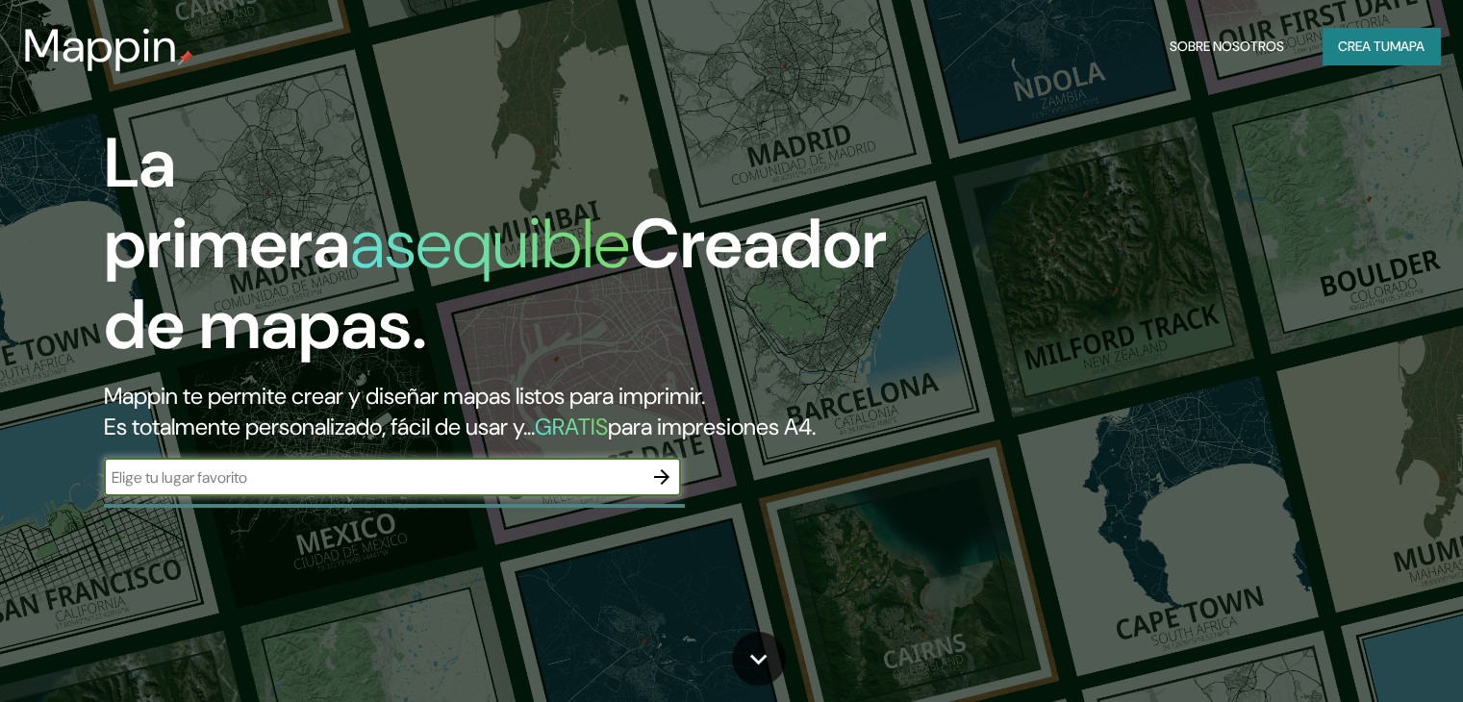
click at [462, 489] on input "text" at bounding box center [373, 477] width 539 height 22
type input "aereopuerto matecaña"
click at [662, 489] on icon "button" at bounding box center [661, 477] width 23 height 23
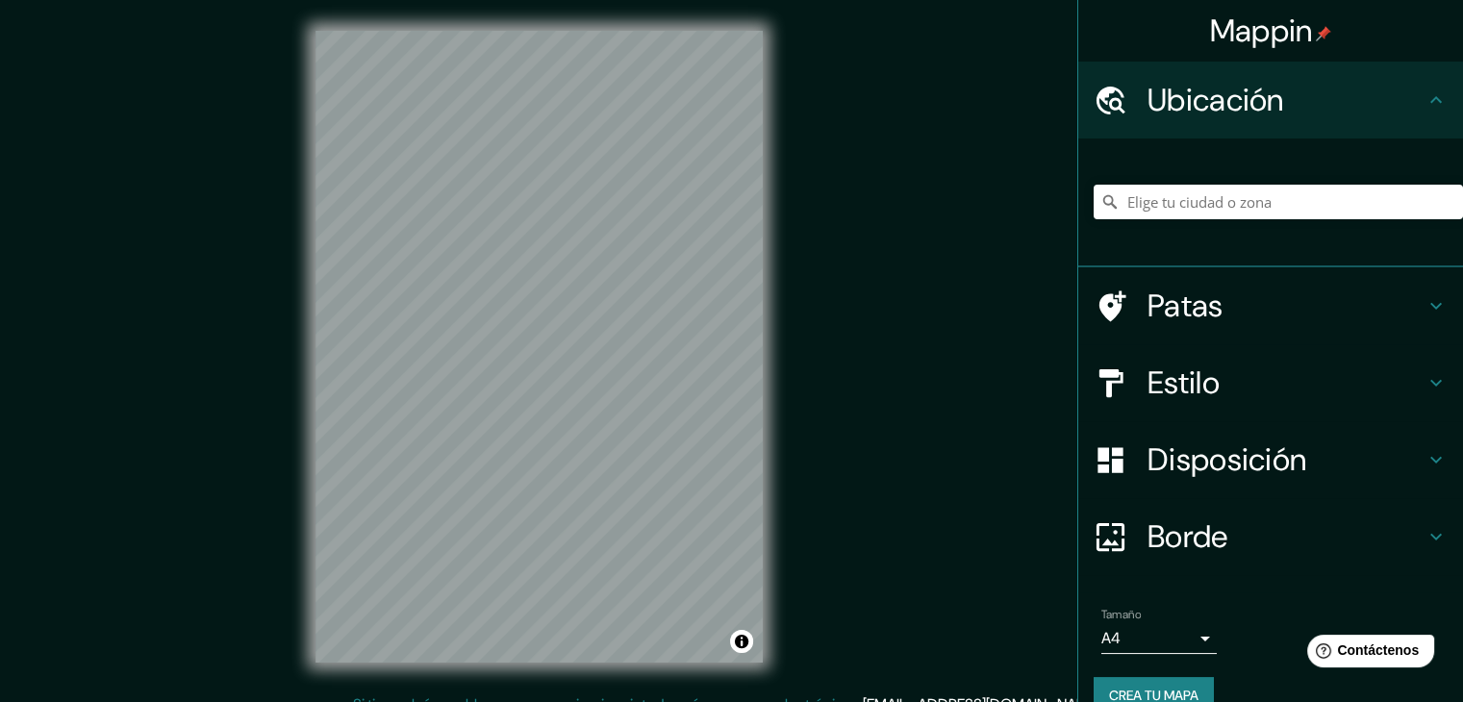
click at [1240, 378] on h4 "Estilo" at bounding box center [1285, 383] width 277 height 38
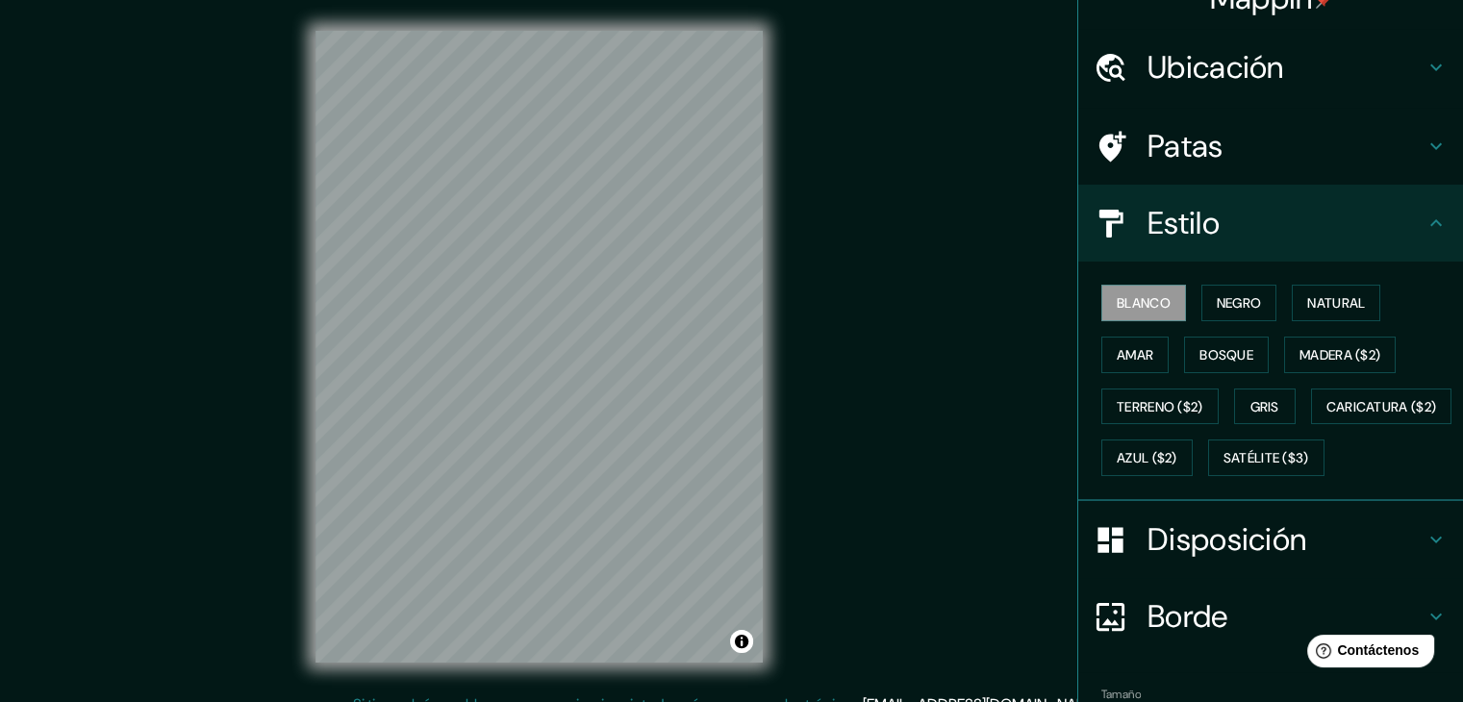
scroll to position [2, 0]
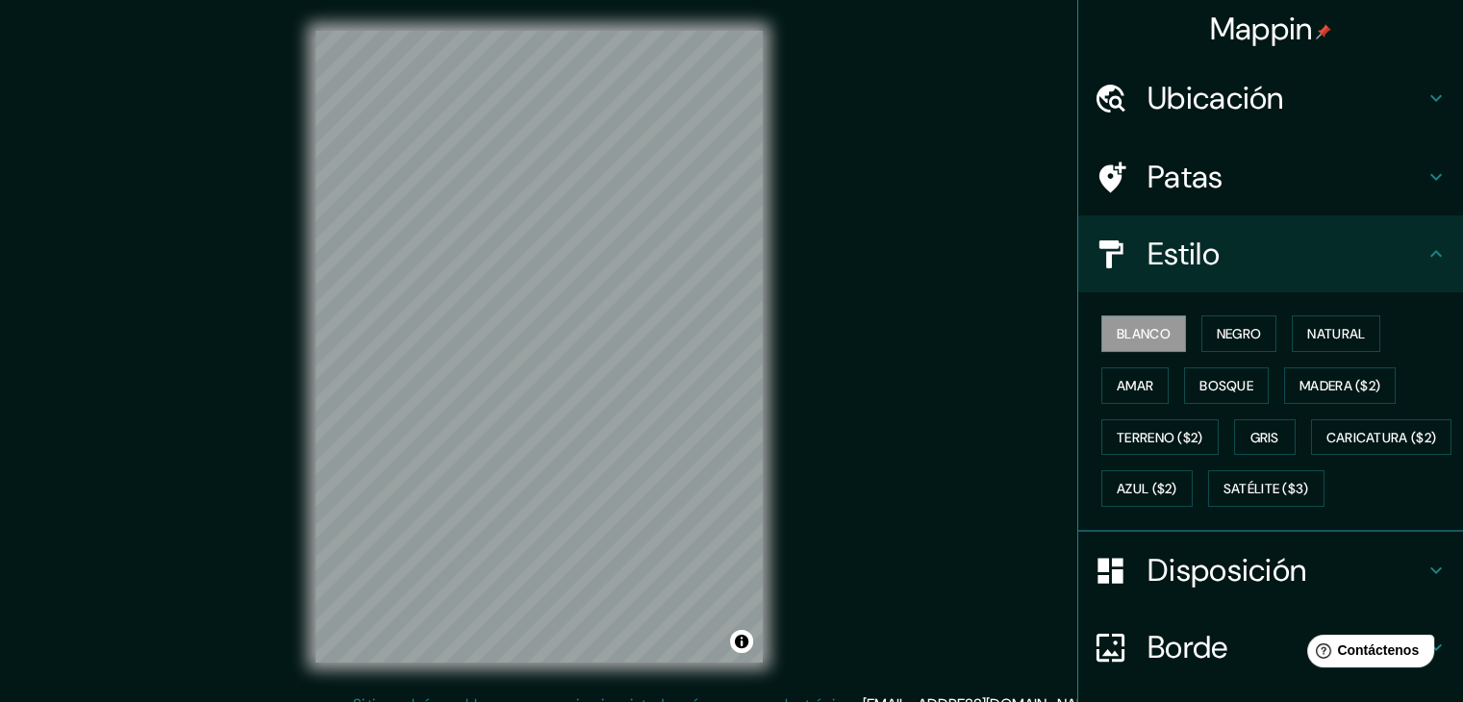
click at [1328, 95] on h4 "Ubicación" at bounding box center [1285, 98] width 277 height 38
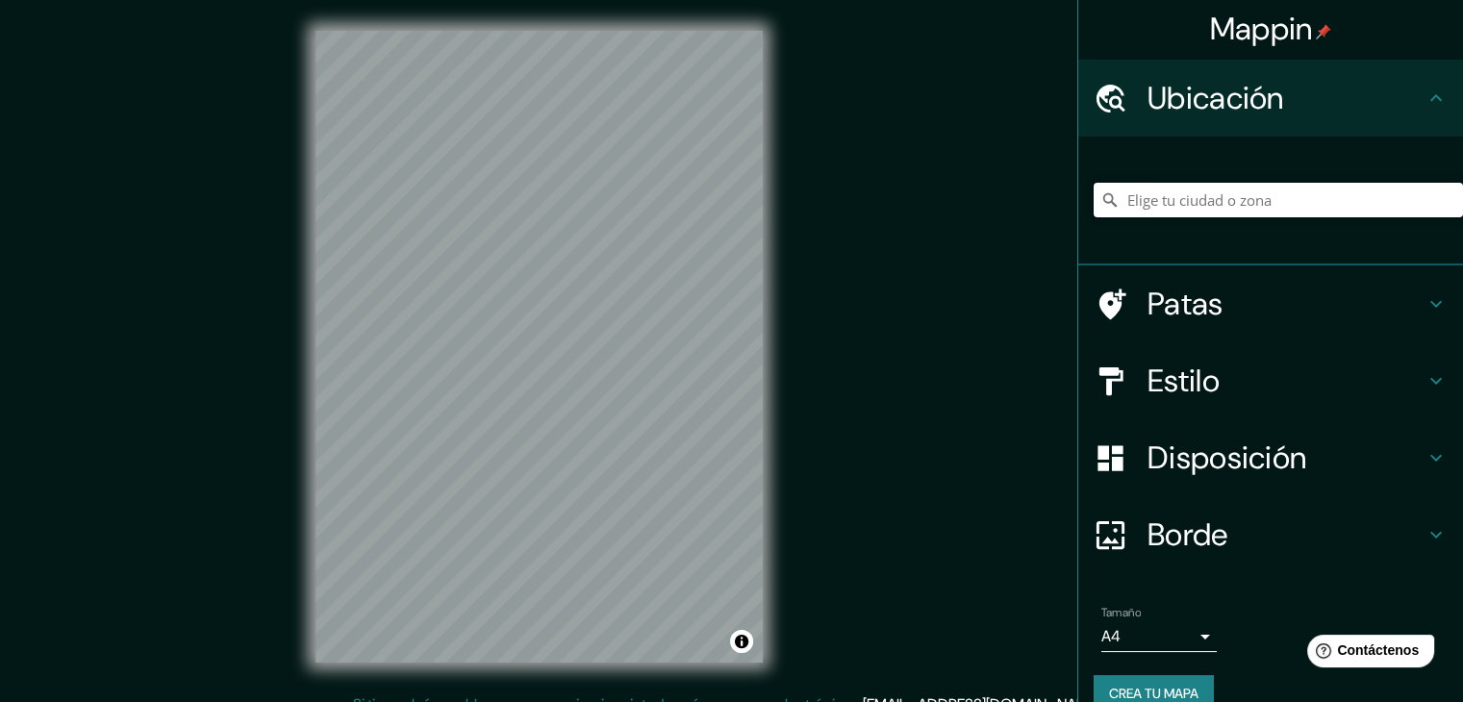
click at [1184, 191] on input "Elige tu ciudad o zona" at bounding box center [1278, 200] width 369 height 35
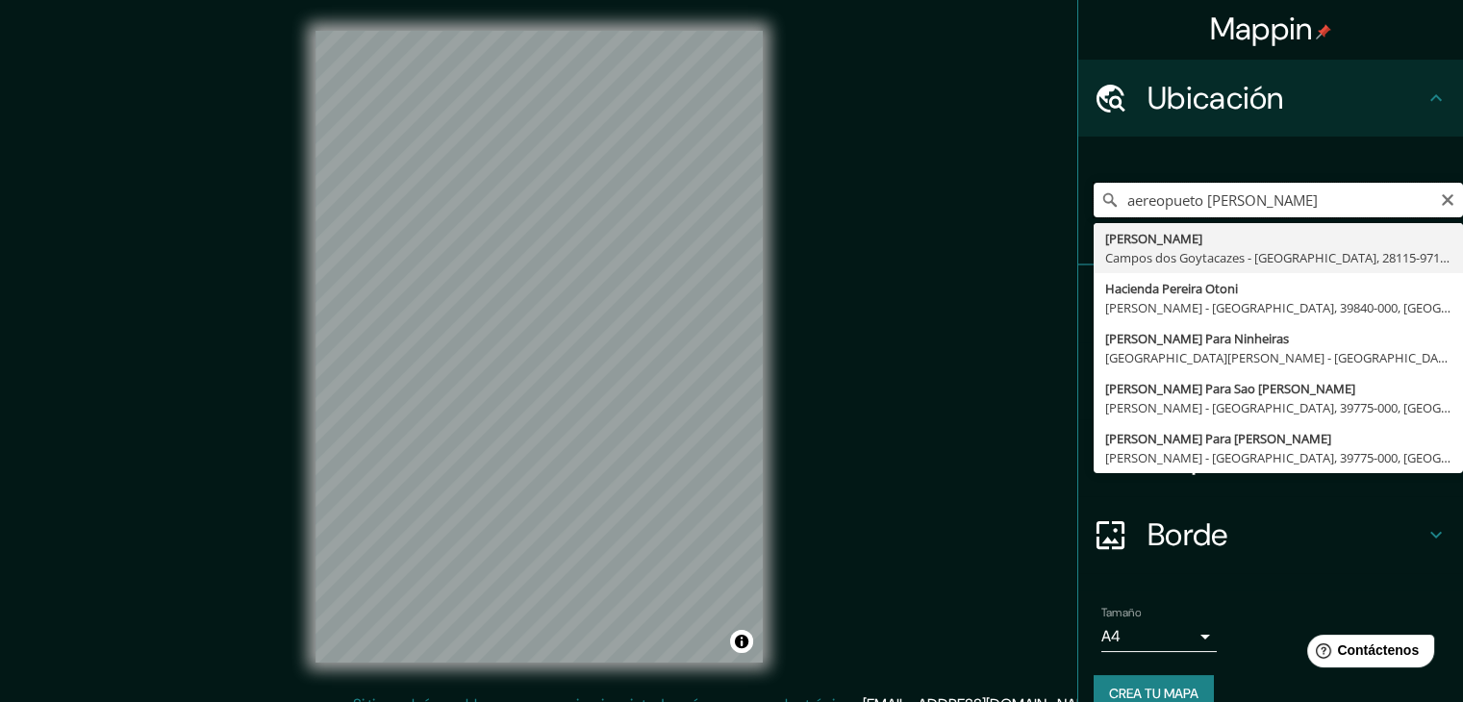
click at [1214, 193] on input "aereopueto [PERSON_NAME]" at bounding box center [1278, 200] width 369 height 35
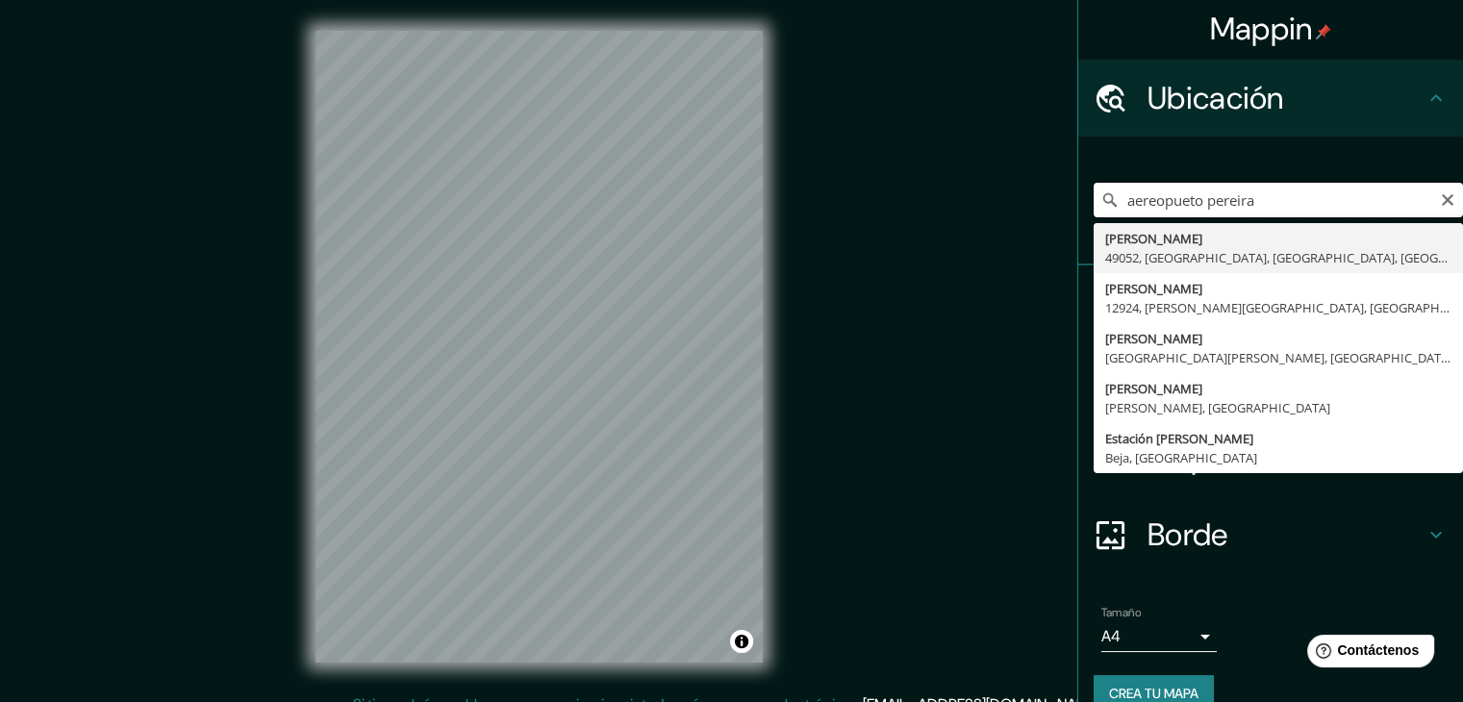
click at [1262, 192] on input "aereopueto pereira" at bounding box center [1278, 200] width 369 height 35
type input "[PERSON_NAME], [GEOGRAPHIC_DATA], [GEOGRAPHIC_DATA]"
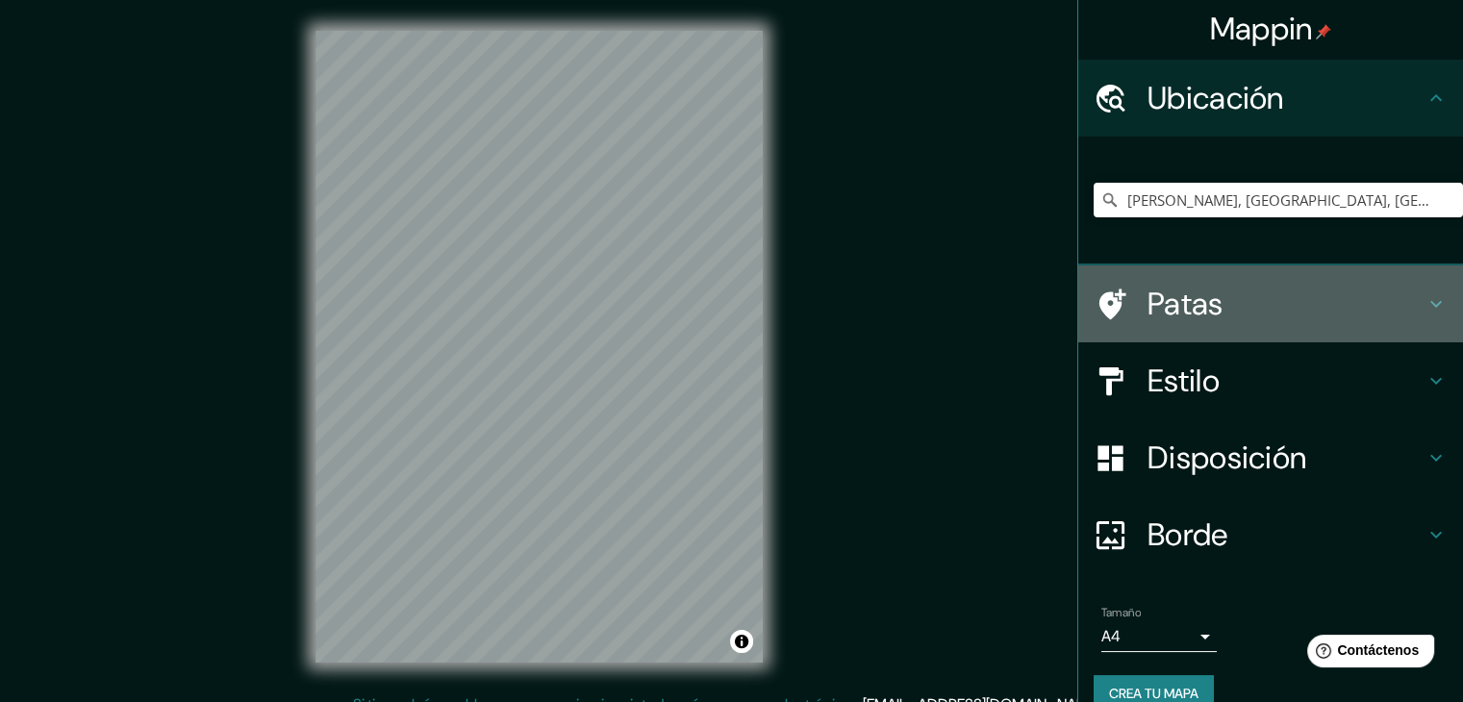
click at [1424, 297] on icon at bounding box center [1435, 303] width 23 height 23
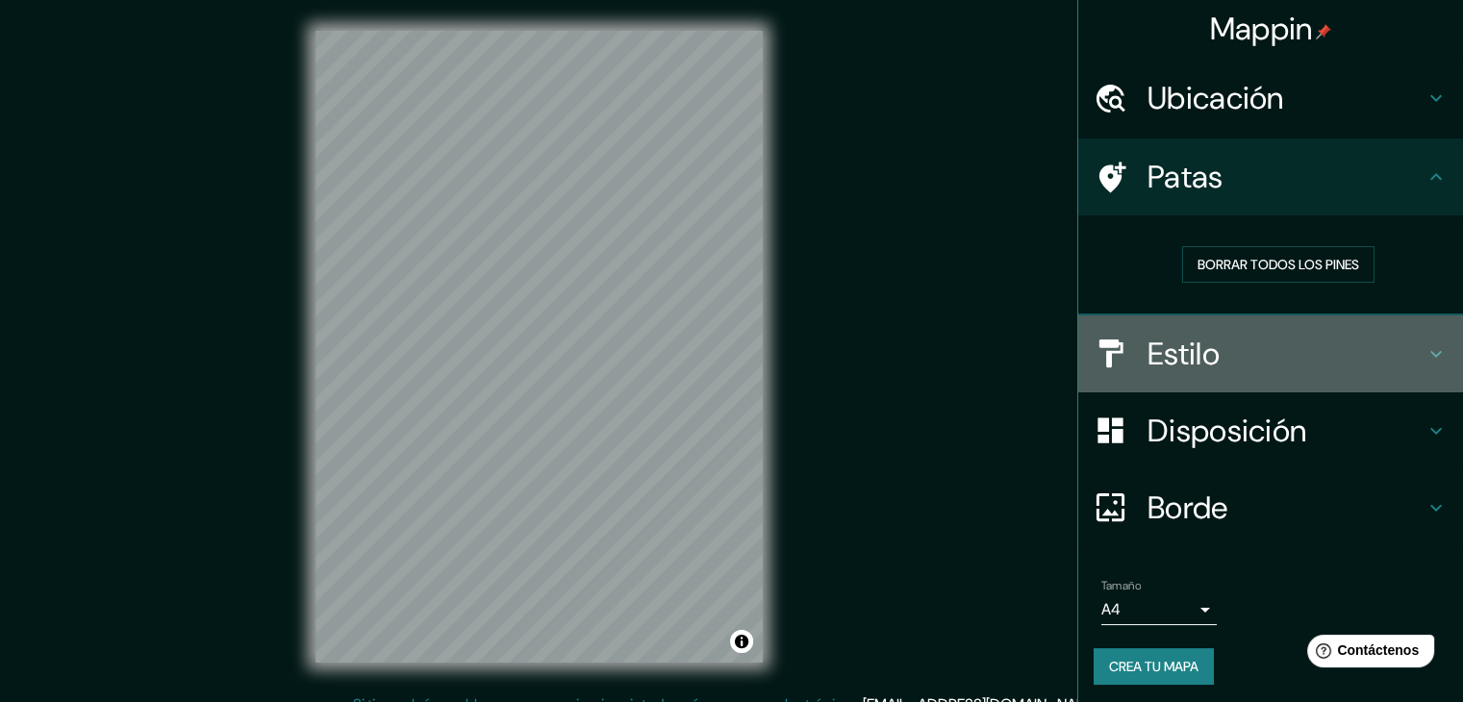
click at [1382, 359] on h4 "Estilo" at bounding box center [1285, 354] width 277 height 38
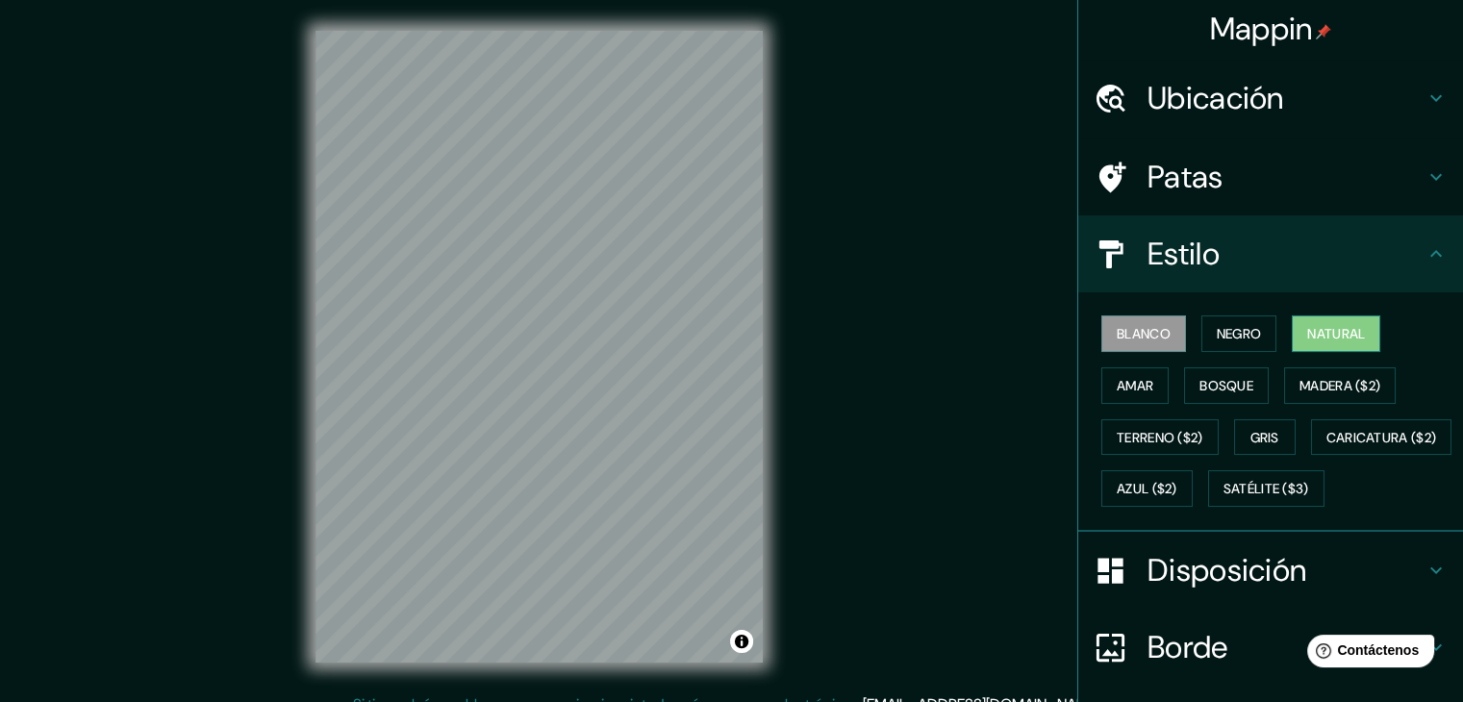
click at [1340, 325] on font "Natural" at bounding box center [1336, 333] width 58 height 17
click at [1221, 386] on font "Bosque" at bounding box center [1226, 385] width 54 height 17
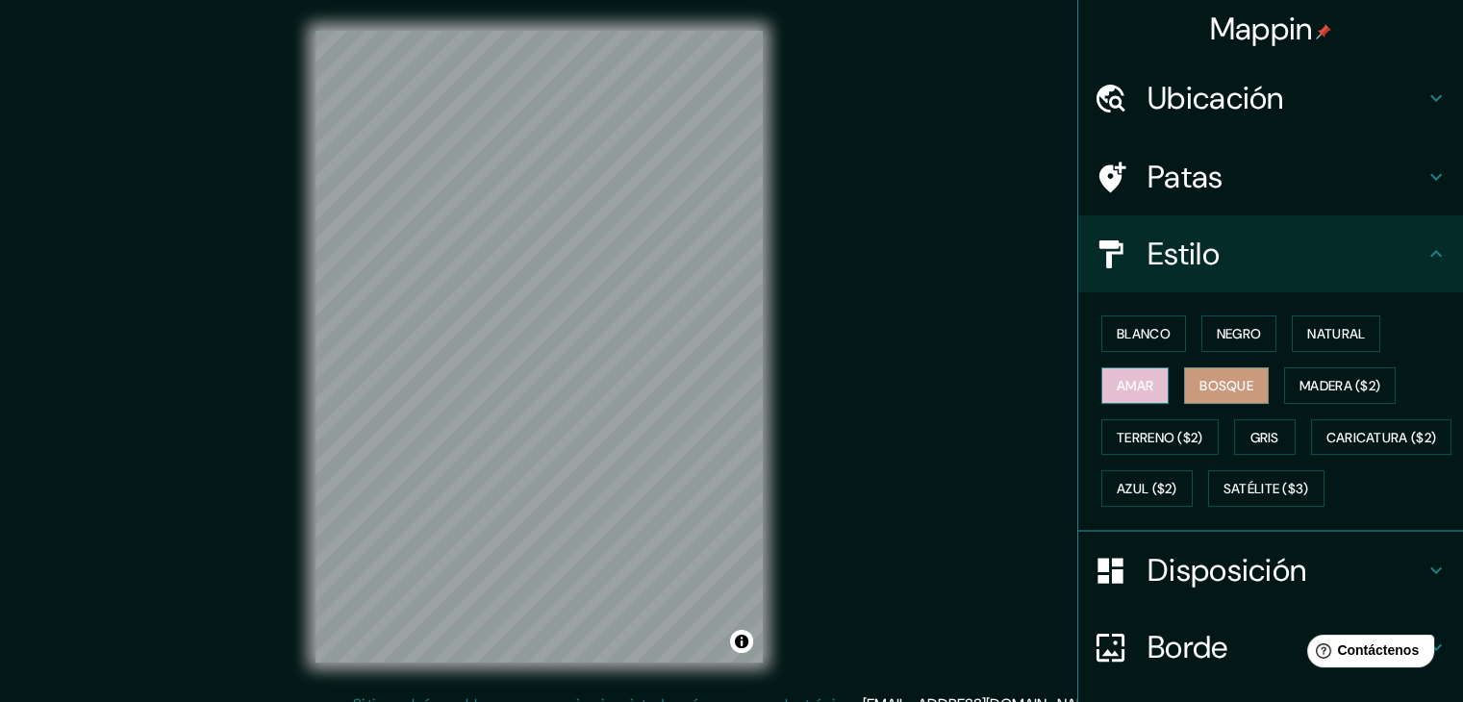
click at [1129, 379] on font "Amar" at bounding box center [1135, 385] width 37 height 17
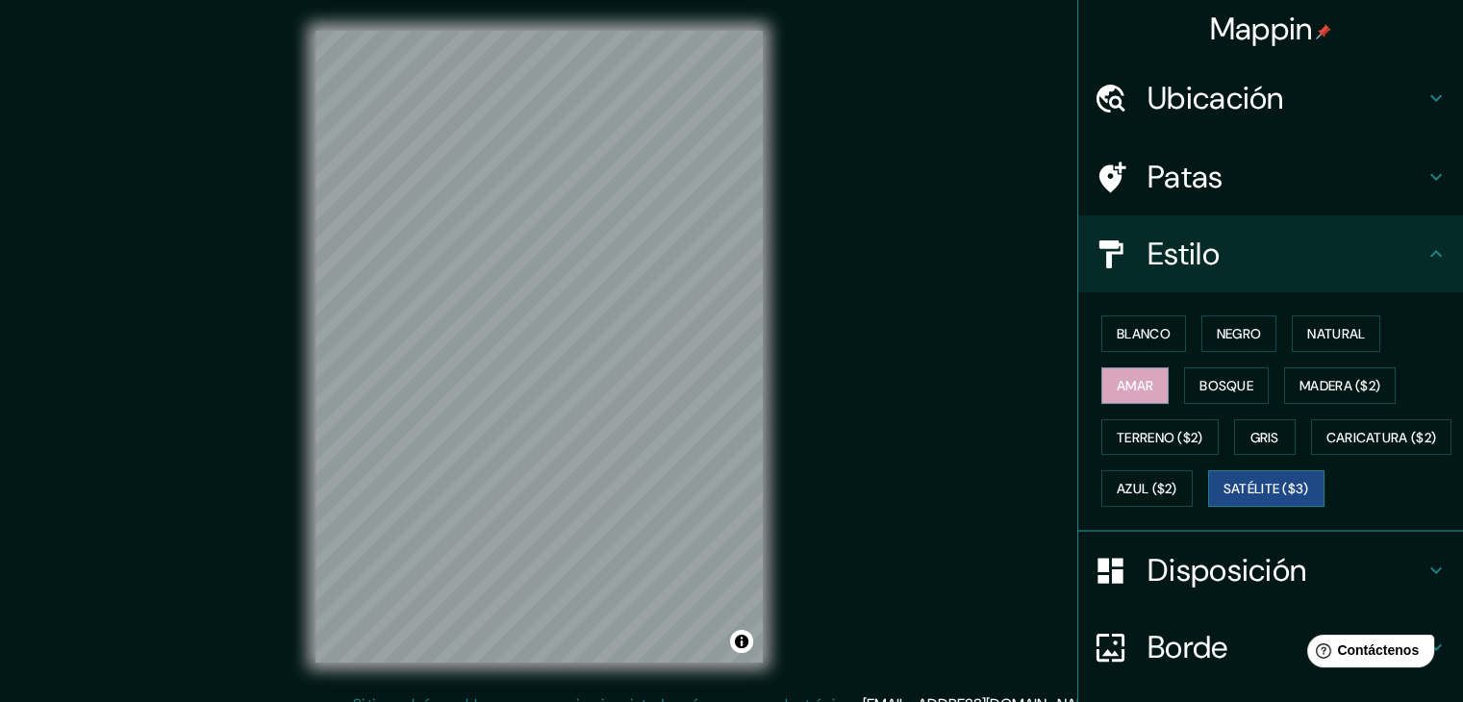
click at [1223, 498] on font "Satélite ($3)" at bounding box center [1266, 489] width 86 height 17
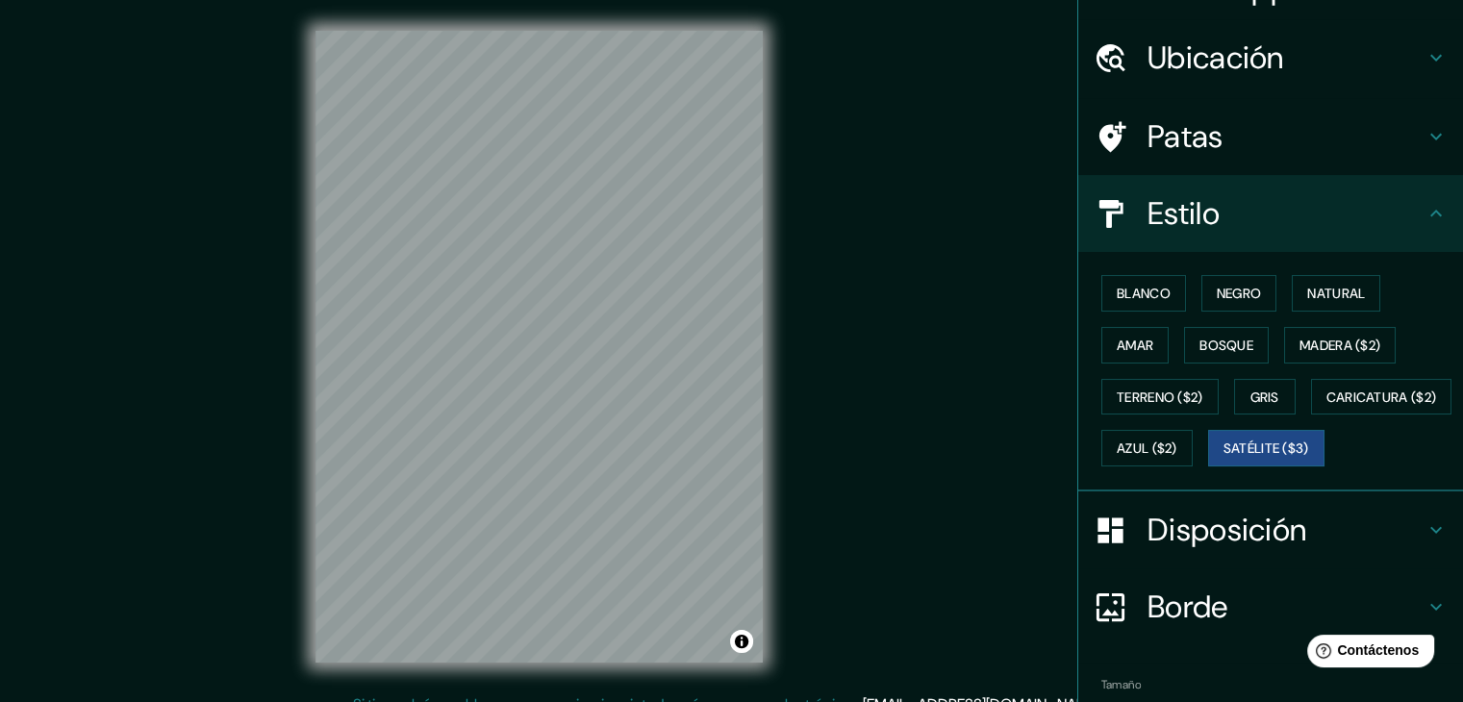
scroll to position [194, 0]
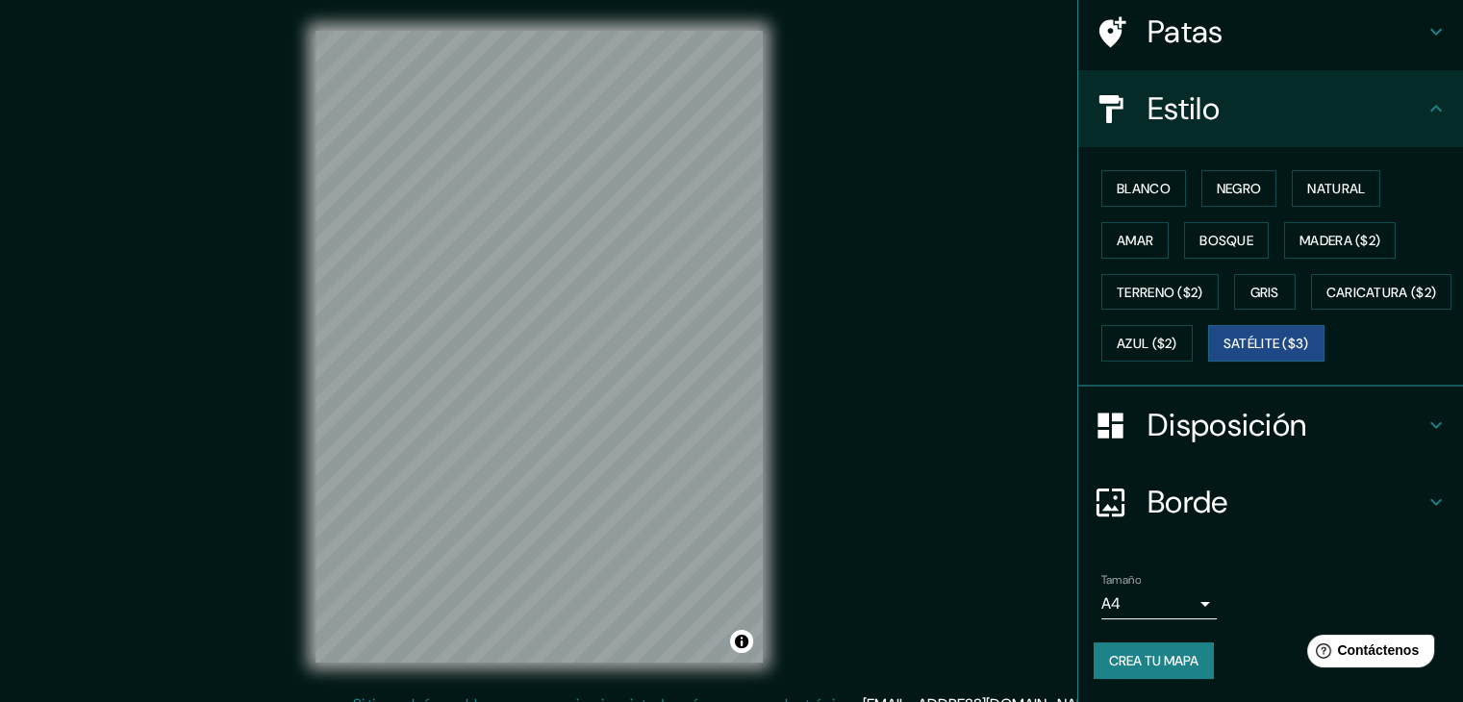
click at [1386, 491] on h4 "Borde" at bounding box center [1285, 502] width 277 height 38
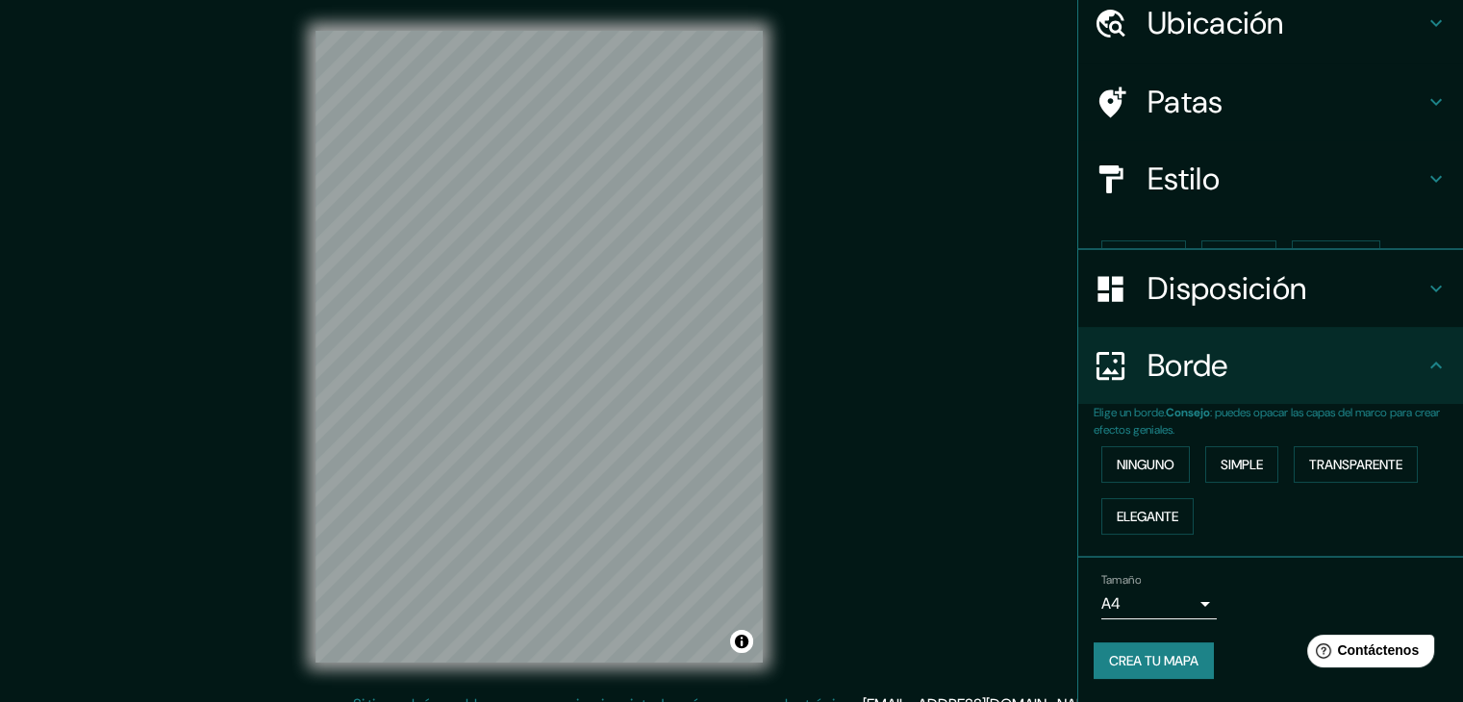
scroll to position [43, 0]
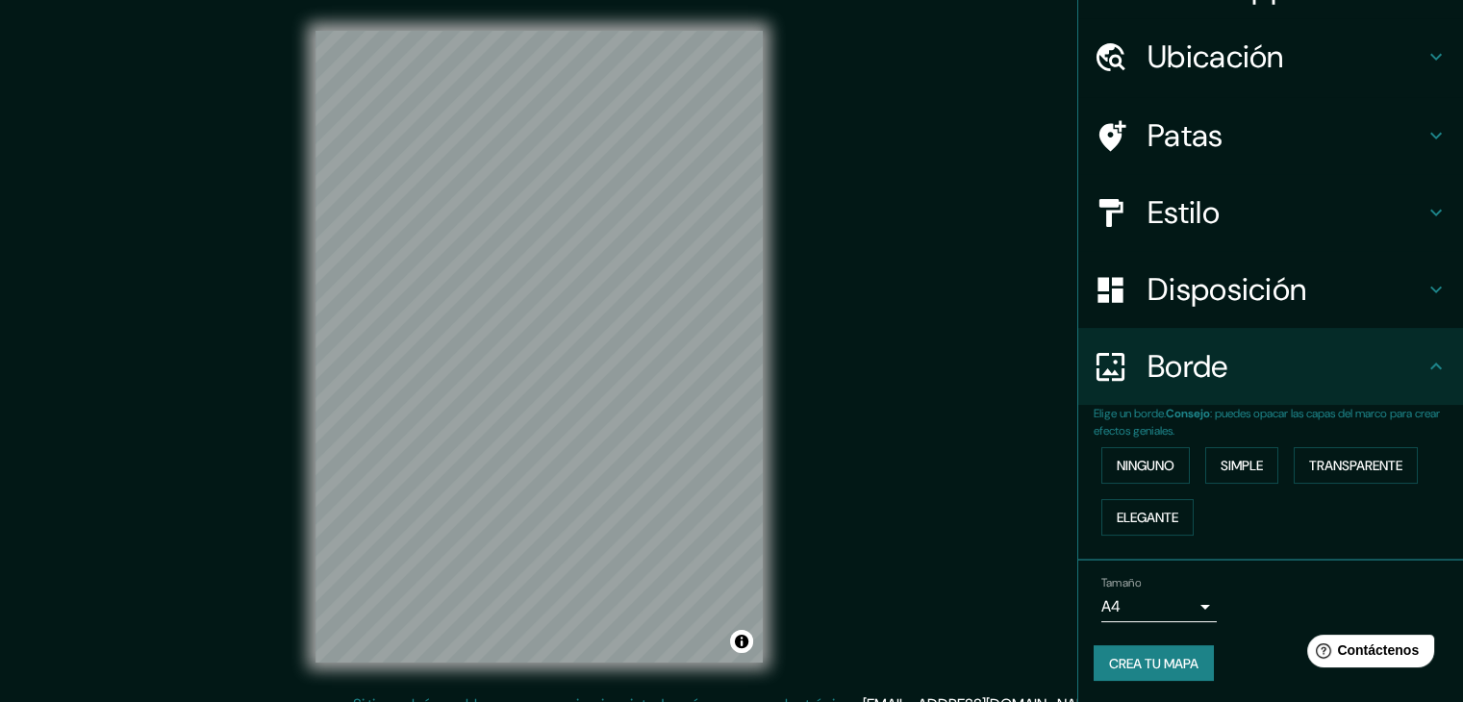
click at [1431, 290] on div "Disposición" at bounding box center [1270, 289] width 385 height 77
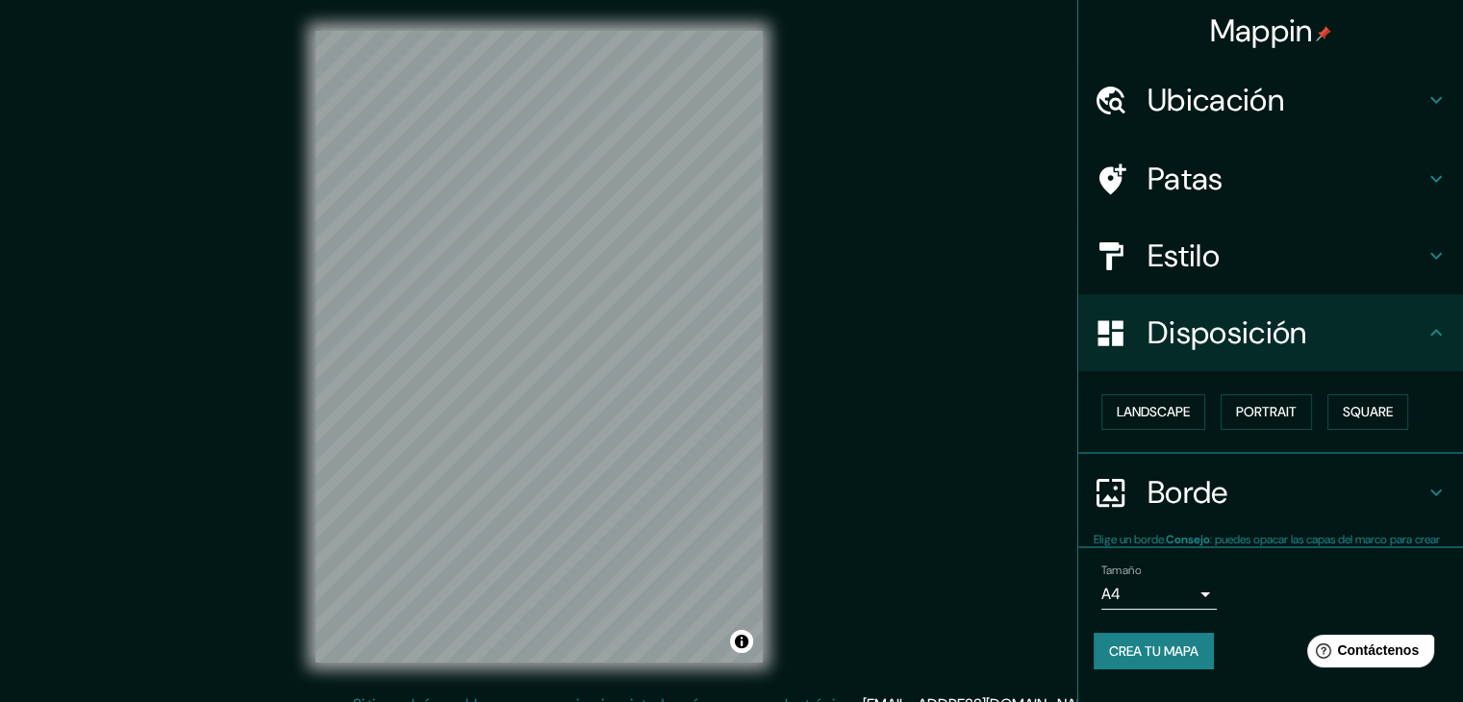
scroll to position [0, 0]
click at [1168, 424] on button "Paisaje" at bounding box center [1140, 412] width 79 height 37
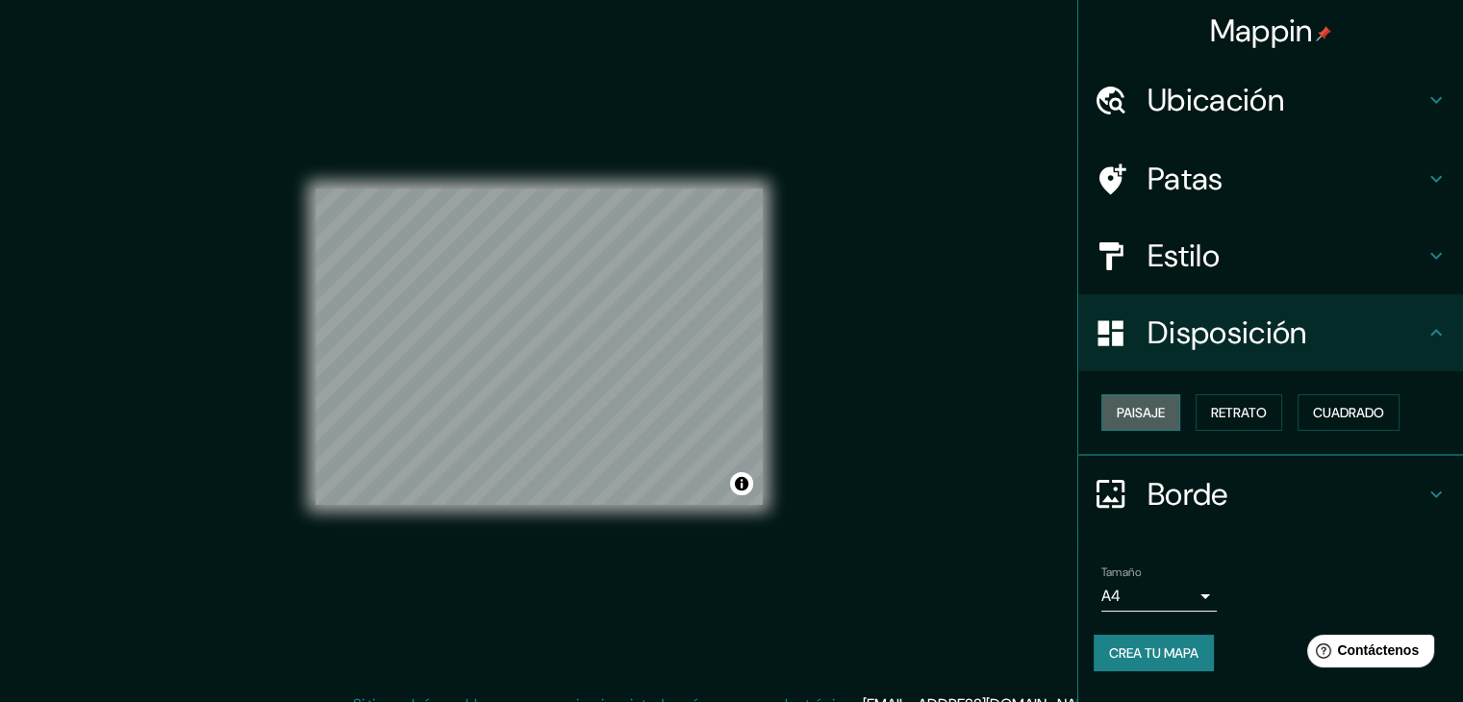
click at [1168, 424] on button "Paisaje" at bounding box center [1140, 412] width 79 height 37
click at [1243, 421] on font "Retrato" at bounding box center [1239, 412] width 56 height 25
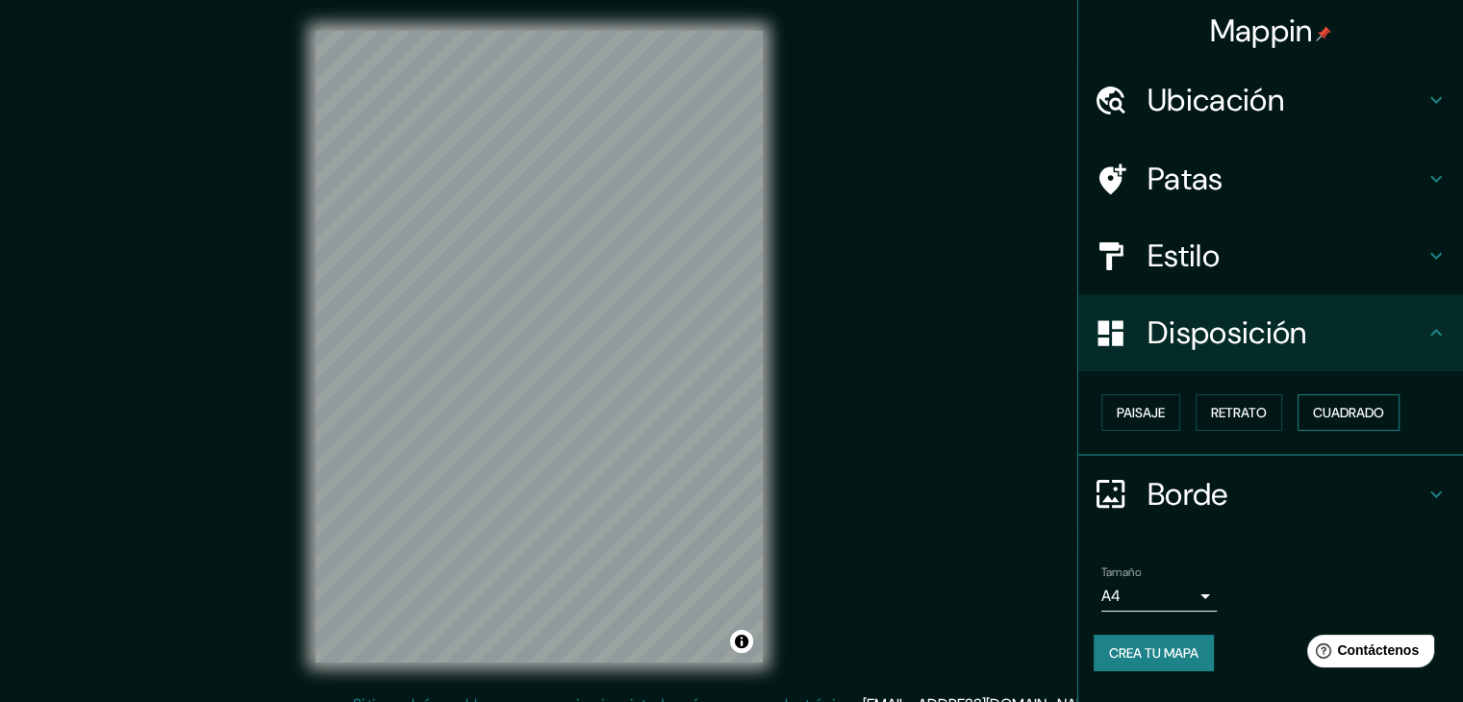
click at [1334, 415] on font "Cuadrado" at bounding box center [1348, 412] width 71 height 17
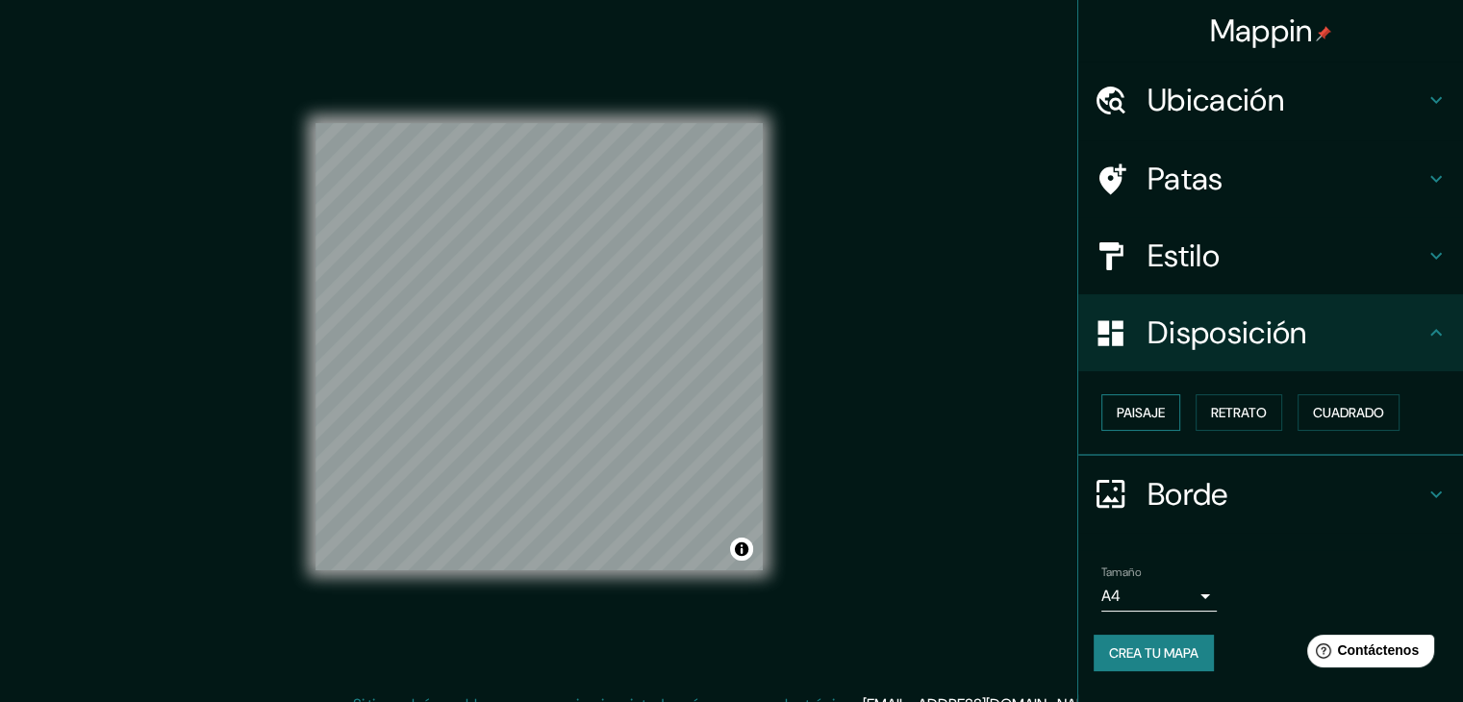
click at [1176, 413] on button "Paisaje" at bounding box center [1140, 412] width 79 height 37
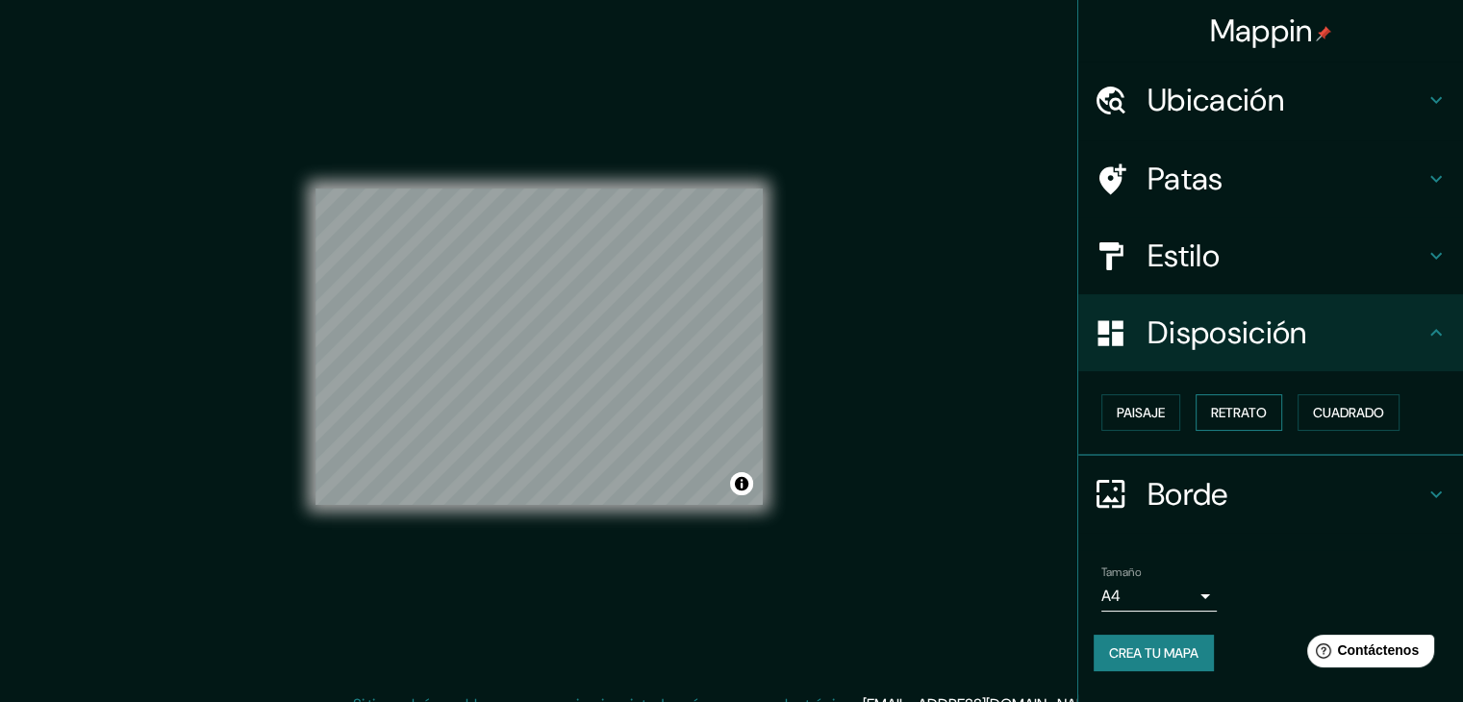
click at [1230, 417] on font "Retrato" at bounding box center [1239, 412] width 56 height 17
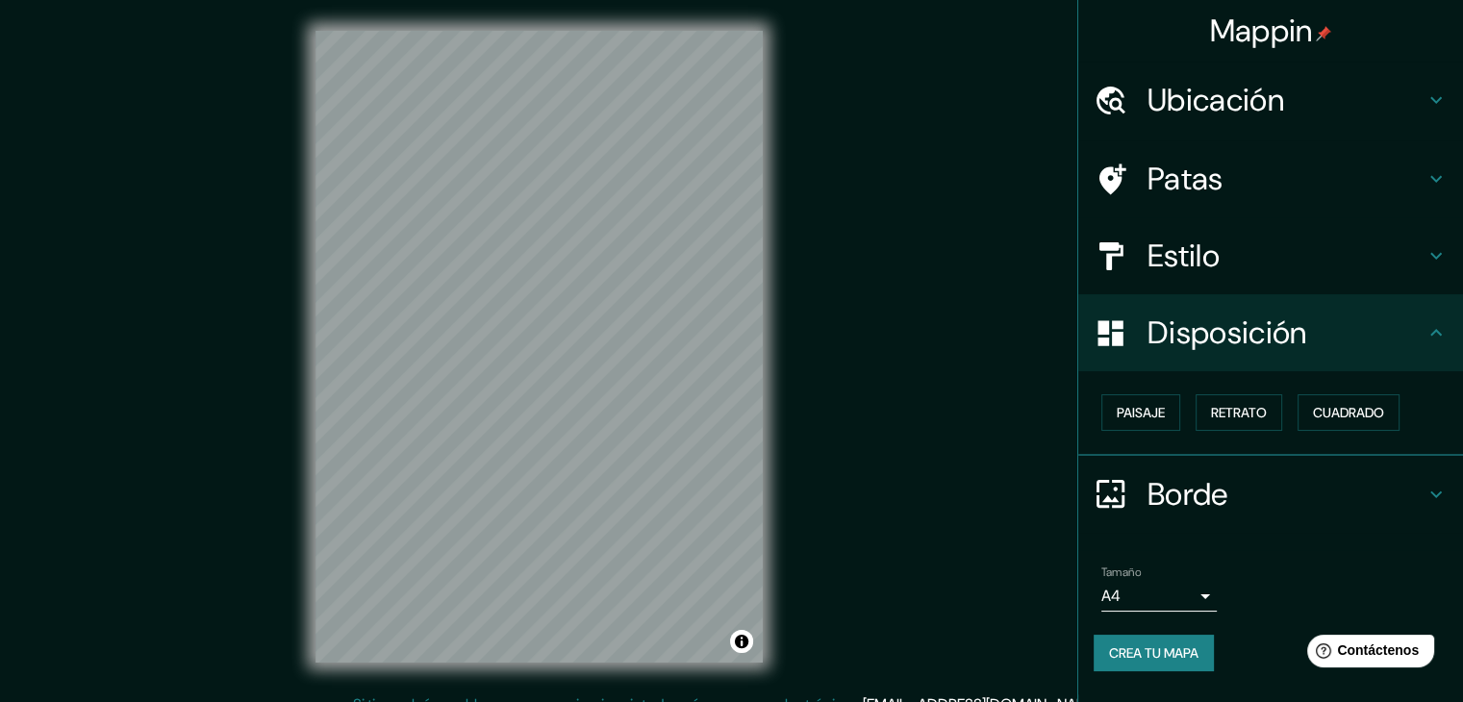
click at [1364, 263] on h4 "Estilo" at bounding box center [1285, 256] width 277 height 38
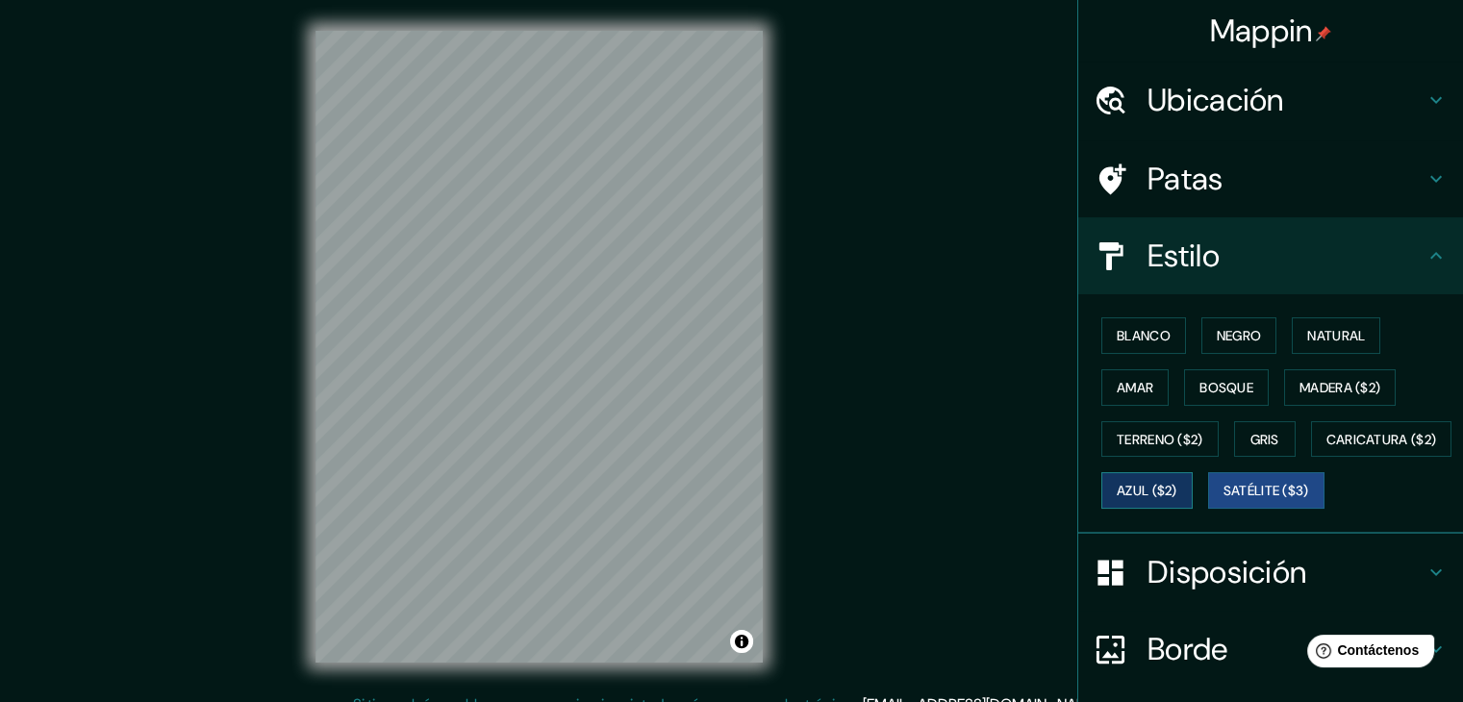
click at [1177, 498] on font "Azul ($2)" at bounding box center [1147, 490] width 61 height 25
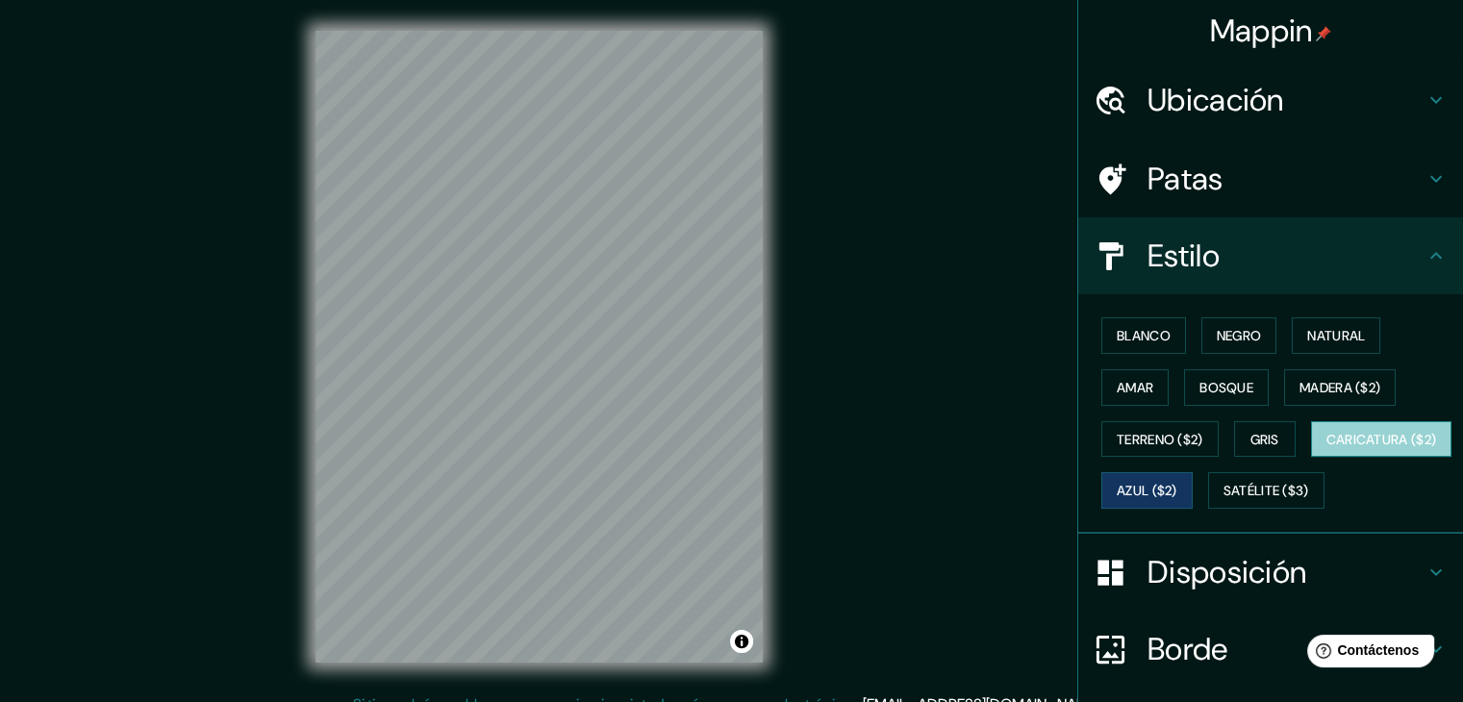
click at [1326, 452] on font "Caricatura ($2)" at bounding box center [1381, 439] width 111 height 25
click at [1119, 513] on div "Mappin Ubicación Pereira, Risaralda, [GEOGRAPHIC_DATA] Patas Estilo Blanco Negr…" at bounding box center [731, 362] width 1463 height 724
click at [1006, 547] on div "Mappin Ubicación Pereira, Risaralda, [GEOGRAPHIC_DATA] Patas Estilo Blanco Negr…" at bounding box center [731, 362] width 1463 height 724
click at [827, 401] on div "Mappin Ubicación Pereira, Risaralda, [GEOGRAPHIC_DATA] Patas Estilo Blanco Negr…" at bounding box center [731, 362] width 1463 height 724
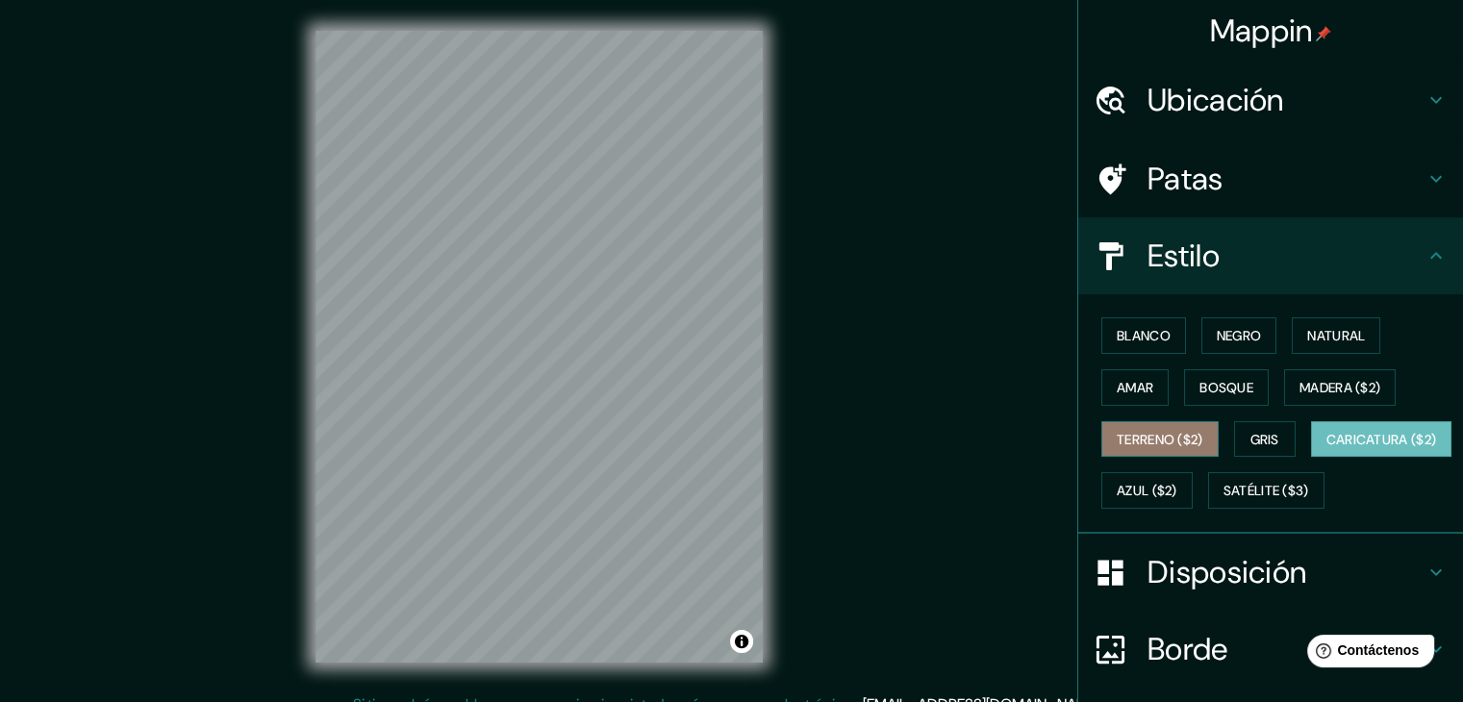
click at [1163, 441] on font "Terreno ($2)" at bounding box center [1160, 439] width 87 height 17
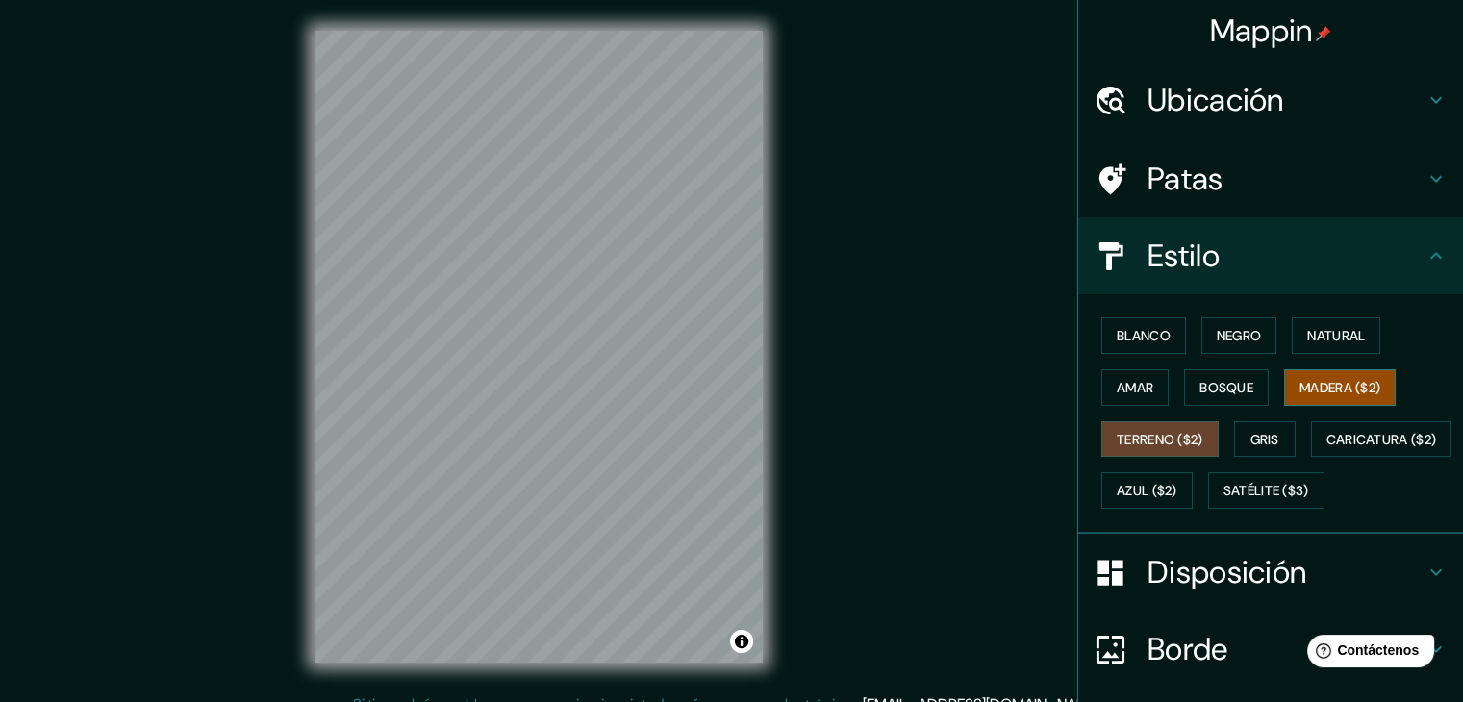
click at [1309, 383] on font "Madera ($2)" at bounding box center [1339, 387] width 81 height 17
click at [1223, 385] on font "Bosque" at bounding box center [1226, 387] width 54 height 17
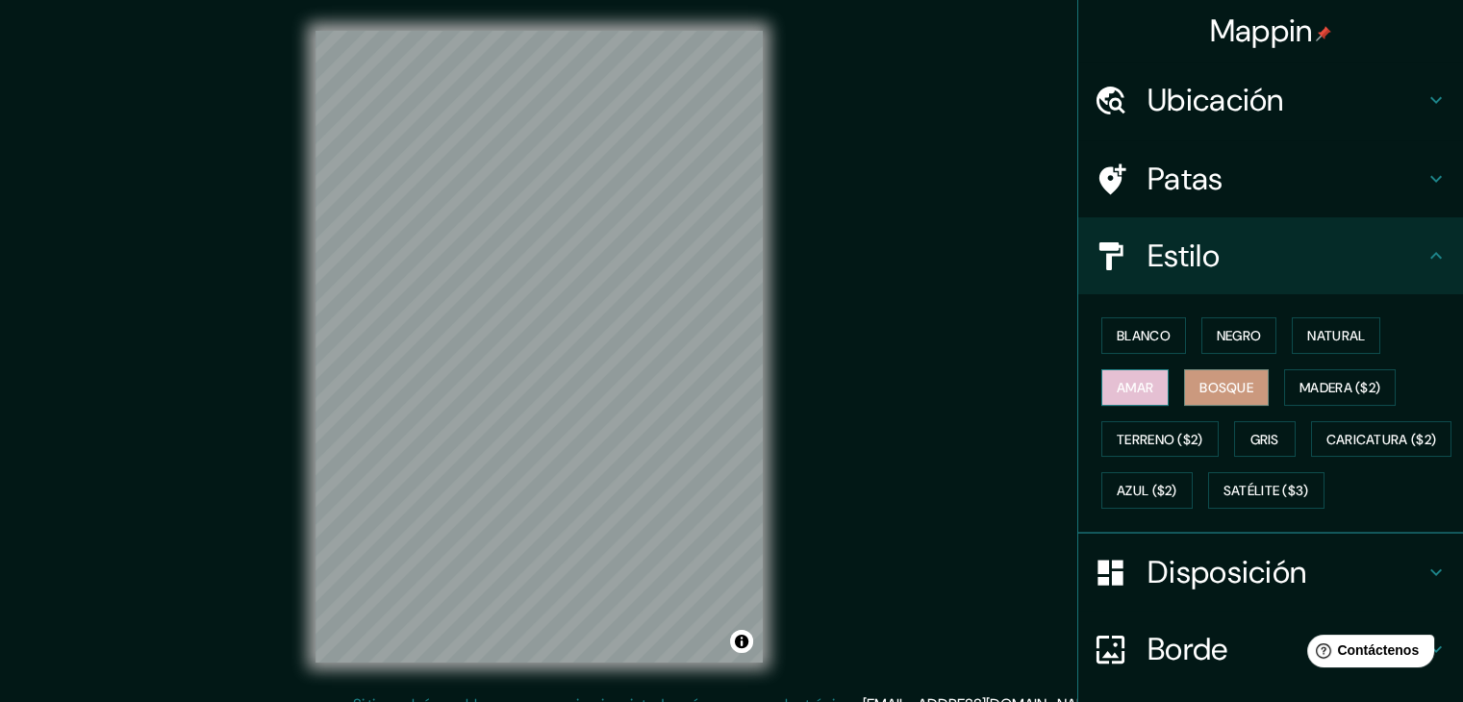
click at [1117, 382] on font "Amar" at bounding box center [1135, 387] width 37 height 17
click at [1117, 324] on font "Blanco" at bounding box center [1144, 335] width 54 height 25
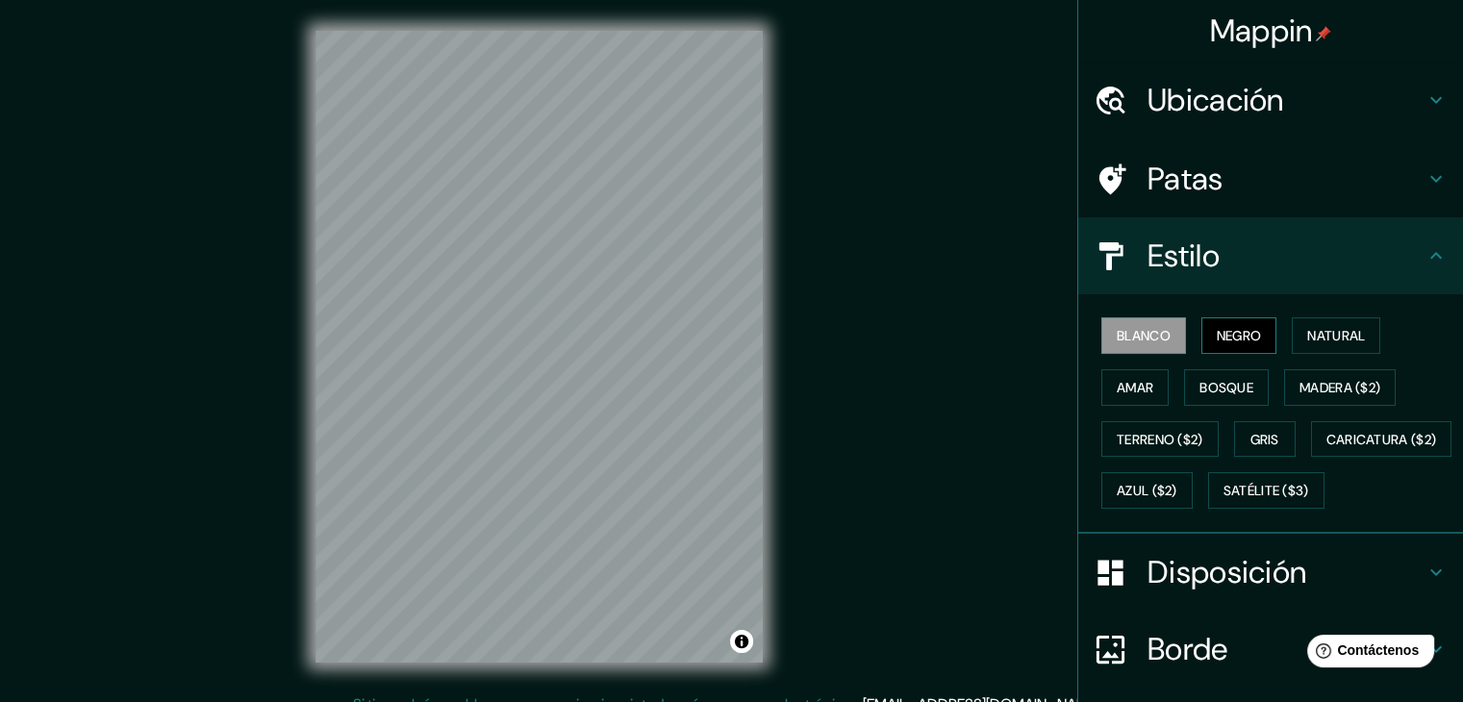
click at [1226, 324] on font "Negro" at bounding box center [1239, 335] width 45 height 25
click at [1358, 339] on button "Natural" at bounding box center [1336, 335] width 88 height 37
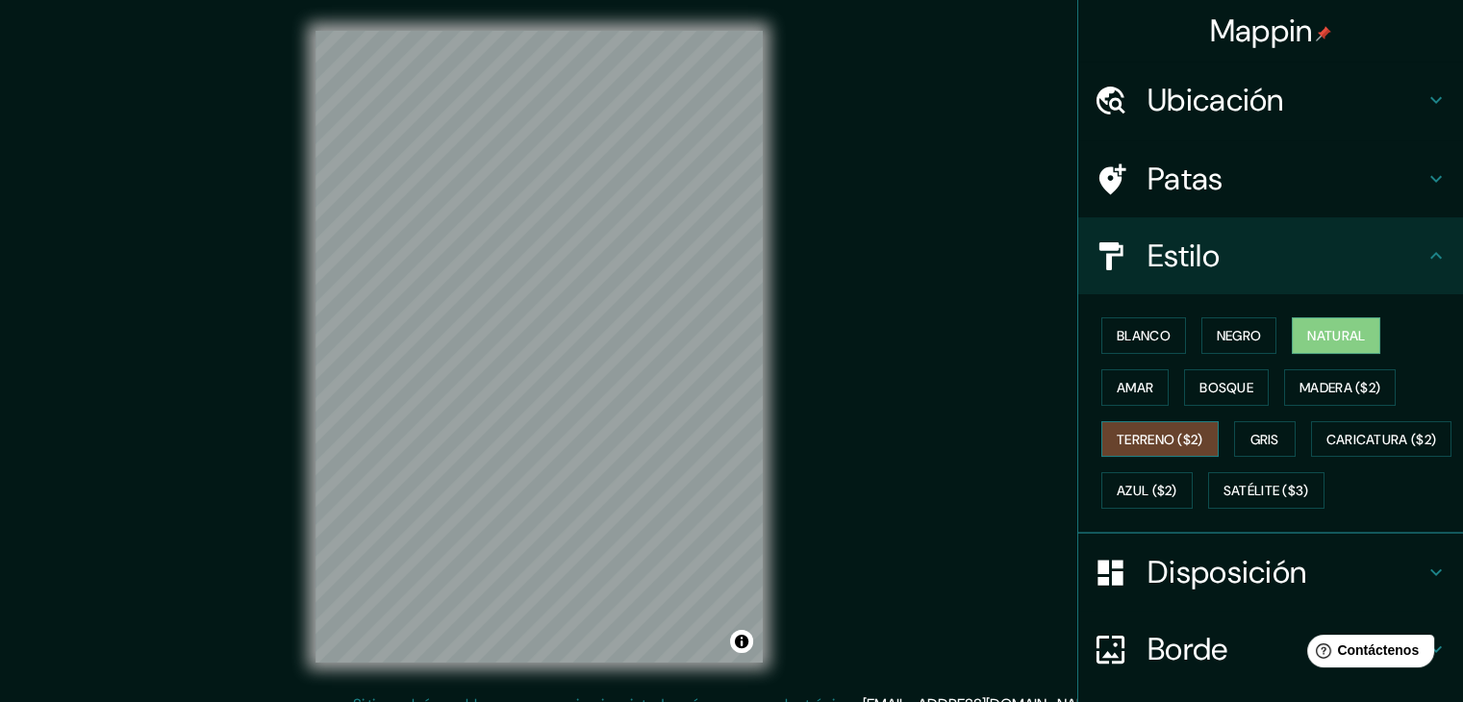
click at [1154, 443] on font "Terreno ($2)" at bounding box center [1160, 439] width 87 height 17
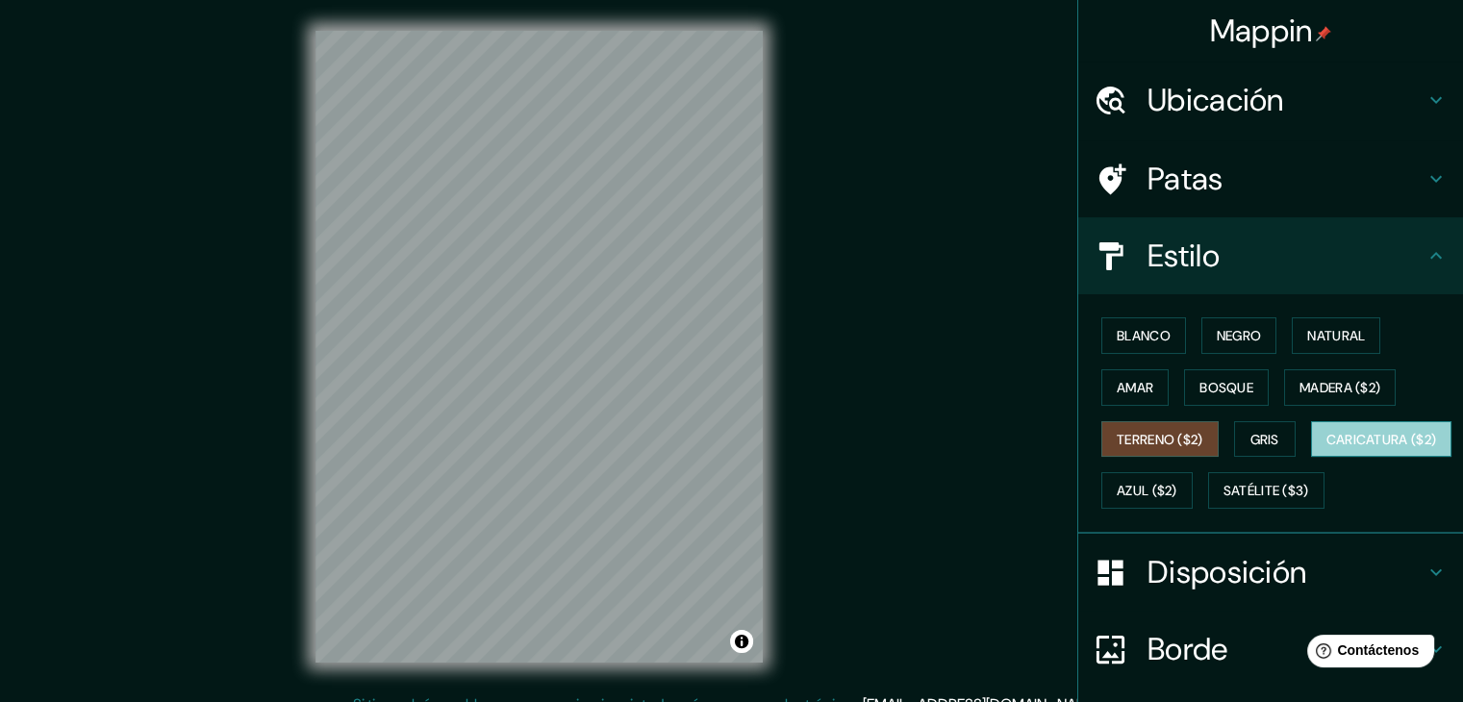
click at [1311, 458] on button "Caricatura ($2)" at bounding box center [1381, 439] width 141 height 37
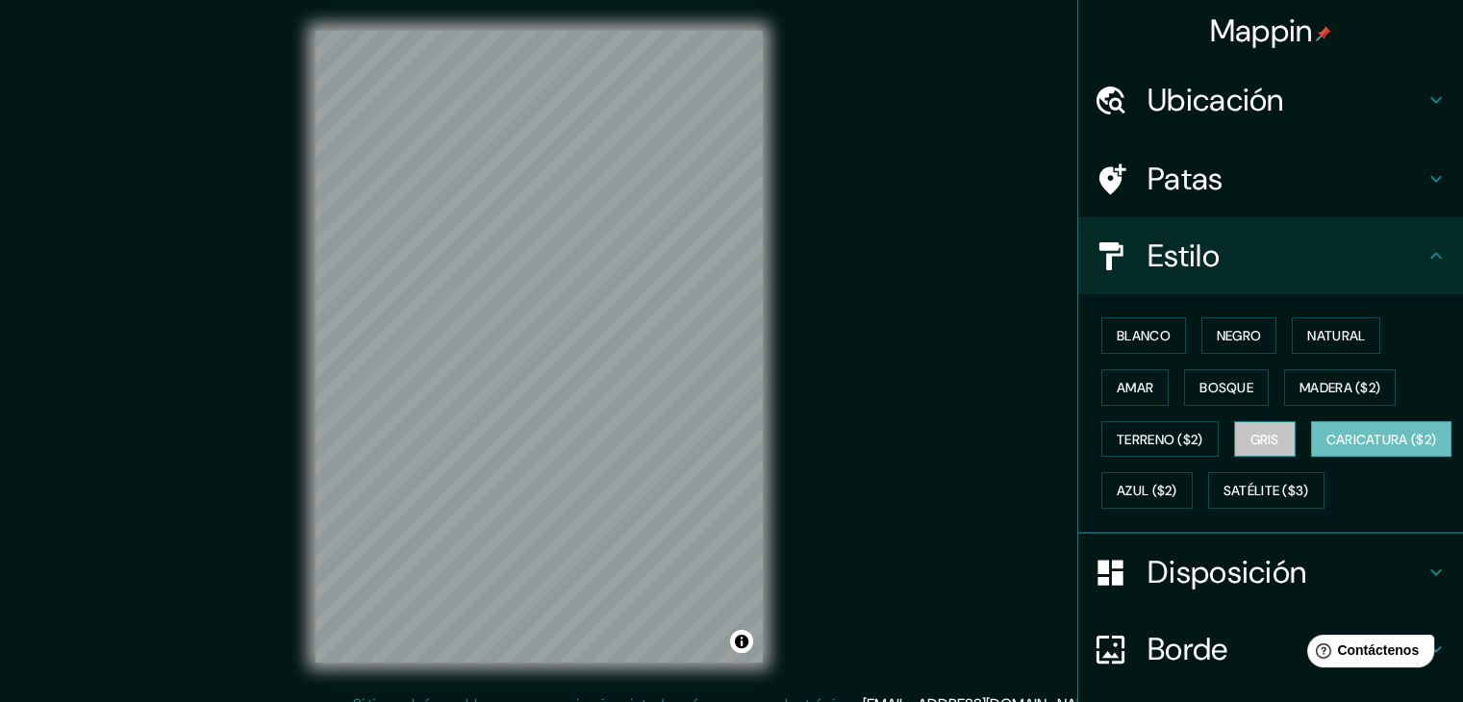
click at [1261, 431] on font "Gris" at bounding box center [1264, 439] width 29 height 17
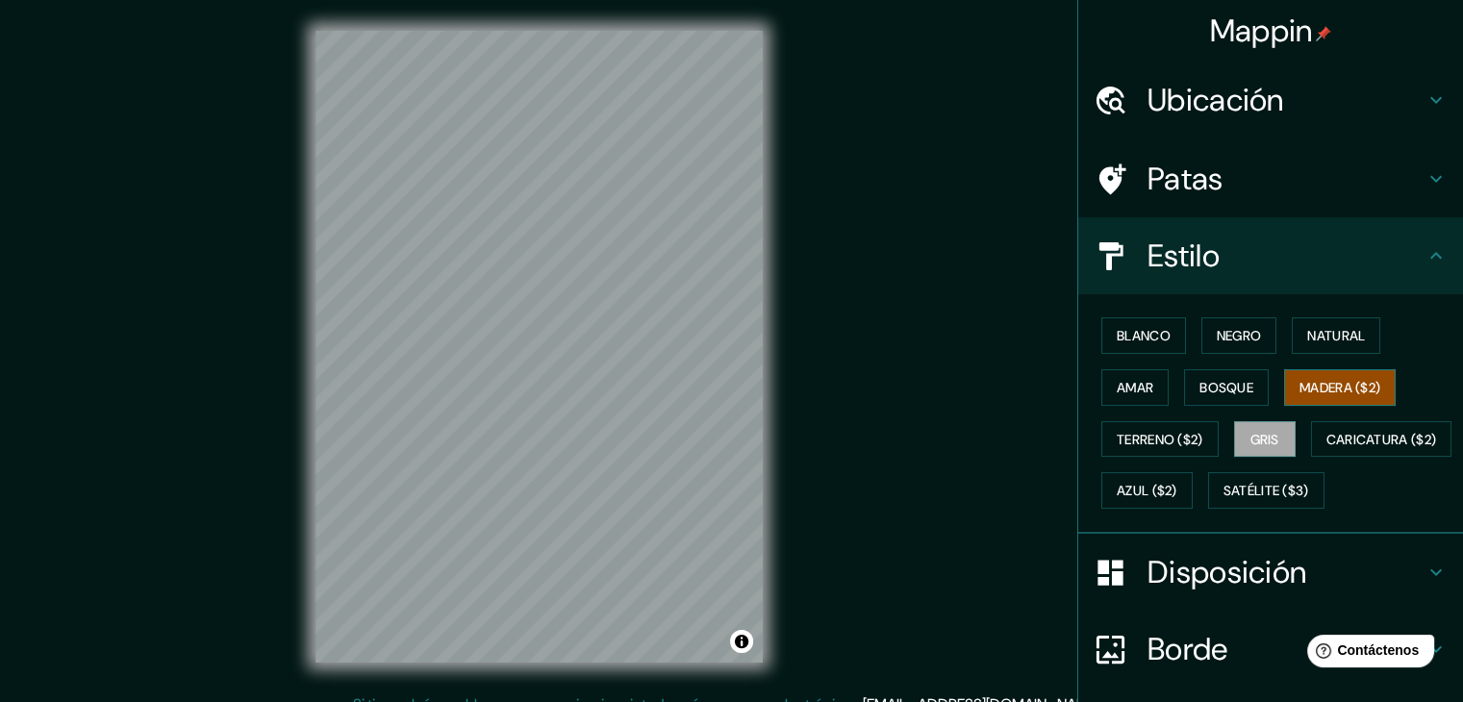
click at [1312, 385] on font "Madera ($2)" at bounding box center [1339, 387] width 81 height 17
click at [1221, 383] on font "Bosque" at bounding box center [1226, 387] width 54 height 17
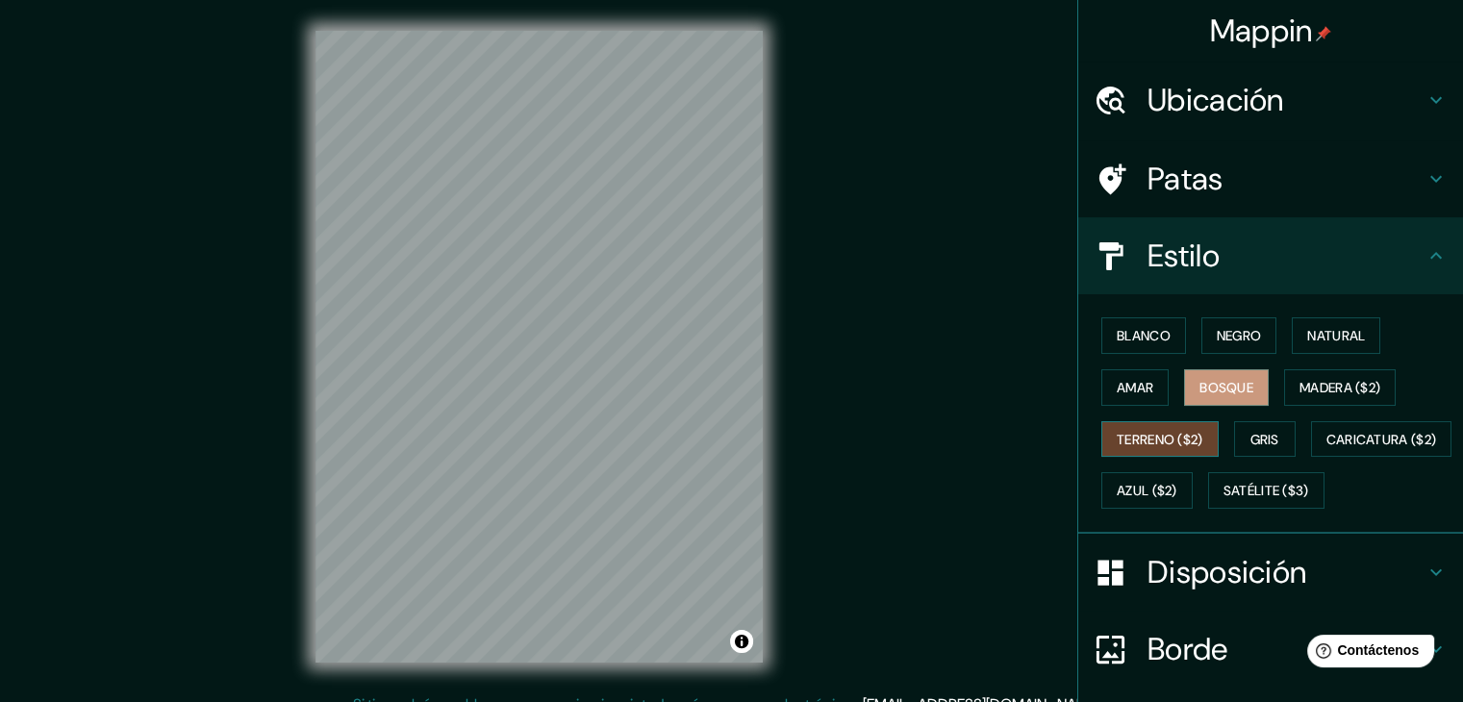
click at [1160, 435] on font "Terreno ($2)" at bounding box center [1160, 439] width 87 height 17
click at [1163, 427] on font "Terreno ($2)" at bounding box center [1160, 439] width 87 height 25
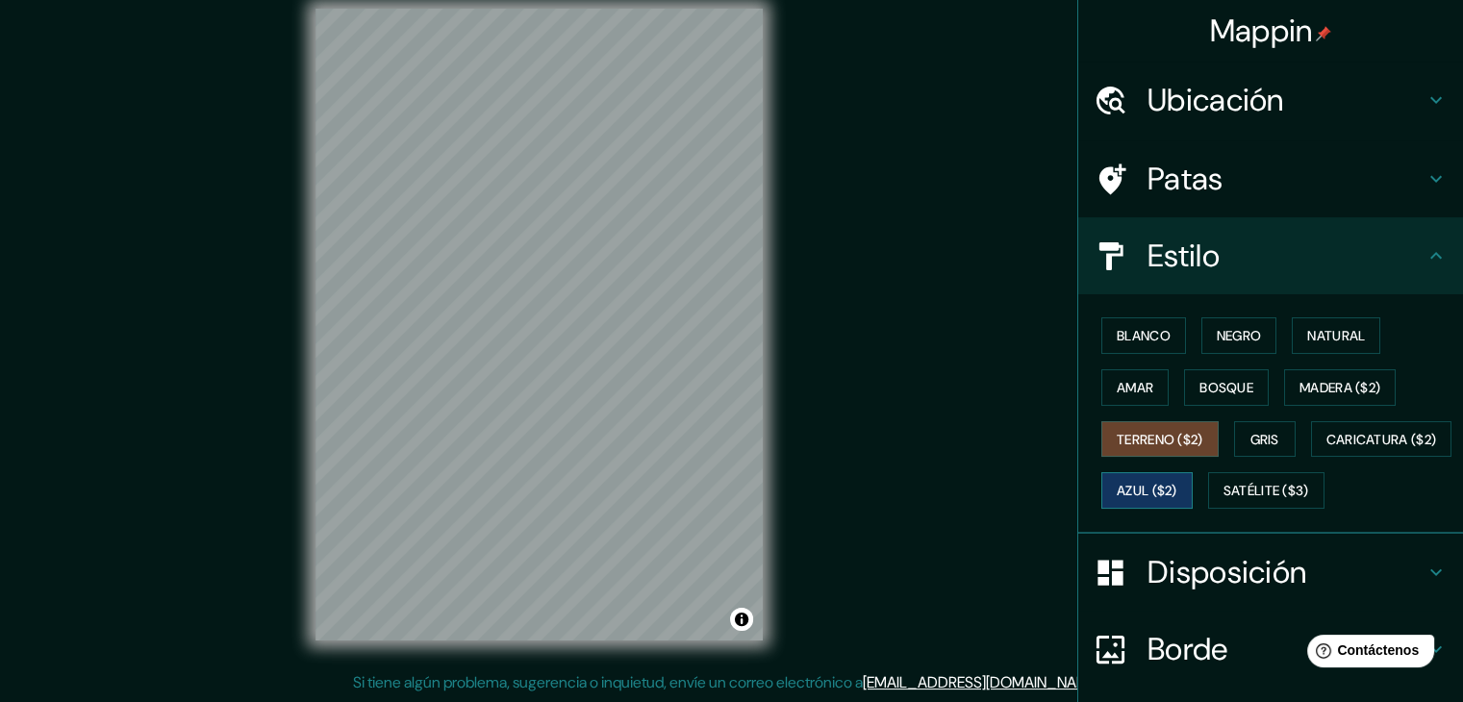
click at [1193, 473] on button "Azul ($2)" at bounding box center [1146, 490] width 91 height 37
click at [1216, 394] on font "Bosque" at bounding box center [1226, 387] width 54 height 25
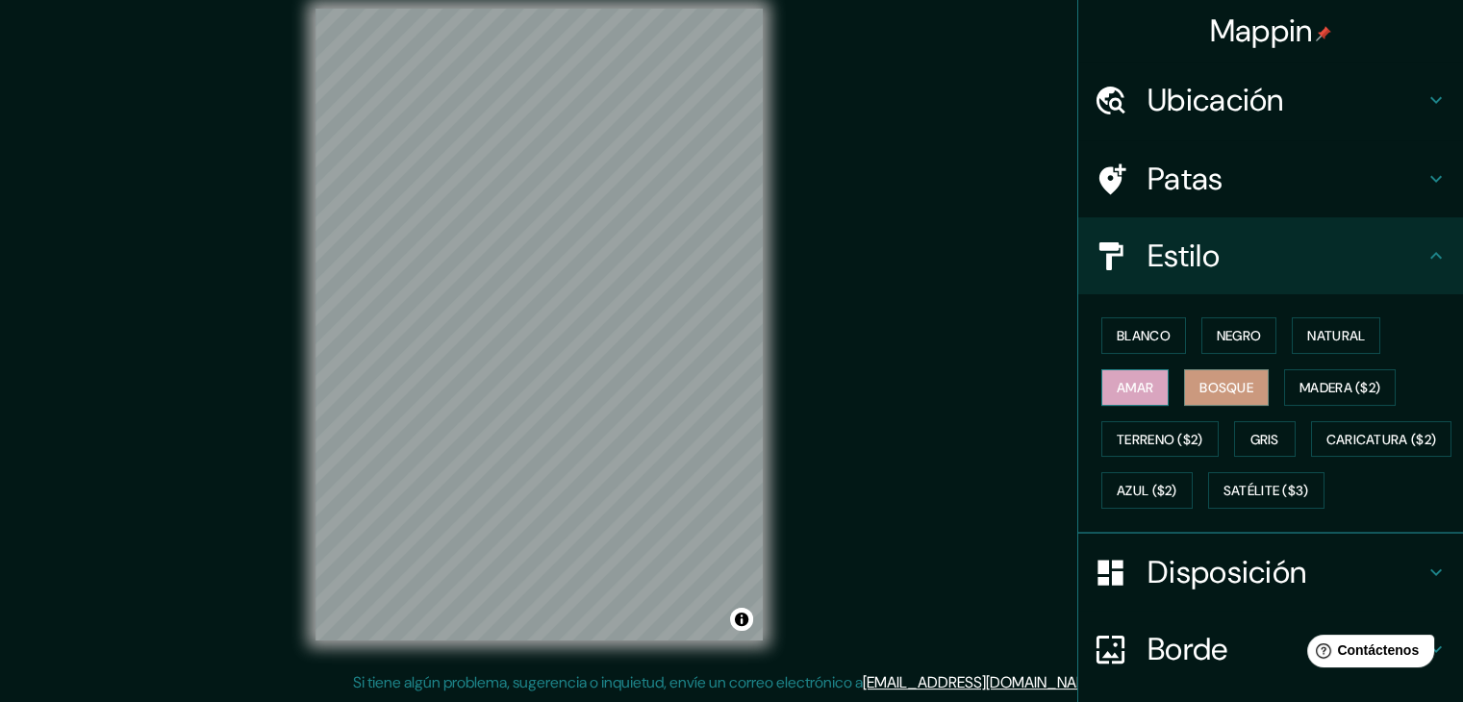
click at [1134, 382] on font "Amar" at bounding box center [1135, 387] width 37 height 17
click at [1250, 440] on font "Gris" at bounding box center [1264, 439] width 29 height 17
click at [1227, 340] on font "Negro" at bounding box center [1239, 335] width 45 height 17
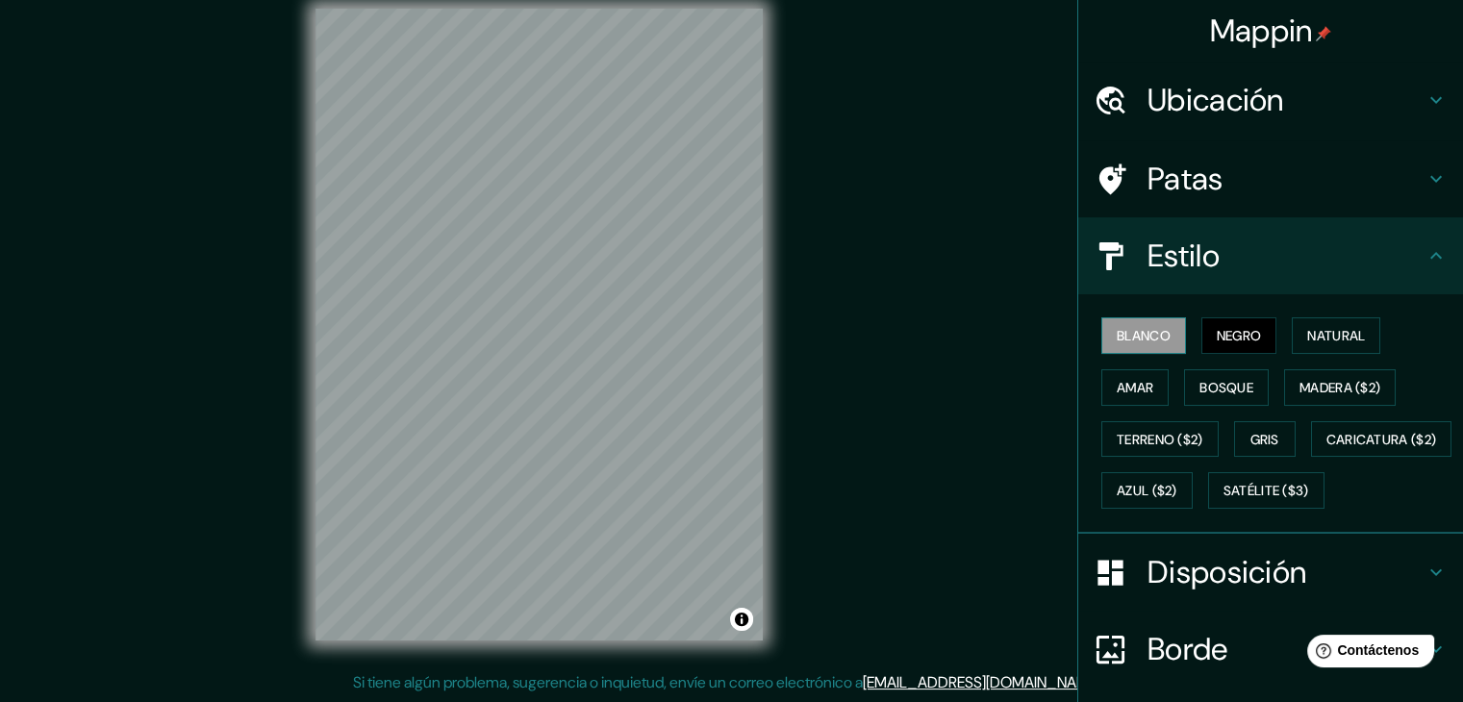
click at [1162, 332] on button "Blanco" at bounding box center [1143, 335] width 85 height 37
click at [1336, 341] on font "Natural" at bounding box center [1336, 335] width 58 height 17
click at [1340, 170] on h4 "Patas" at bounding box center [1285, 179] width 277 height 38
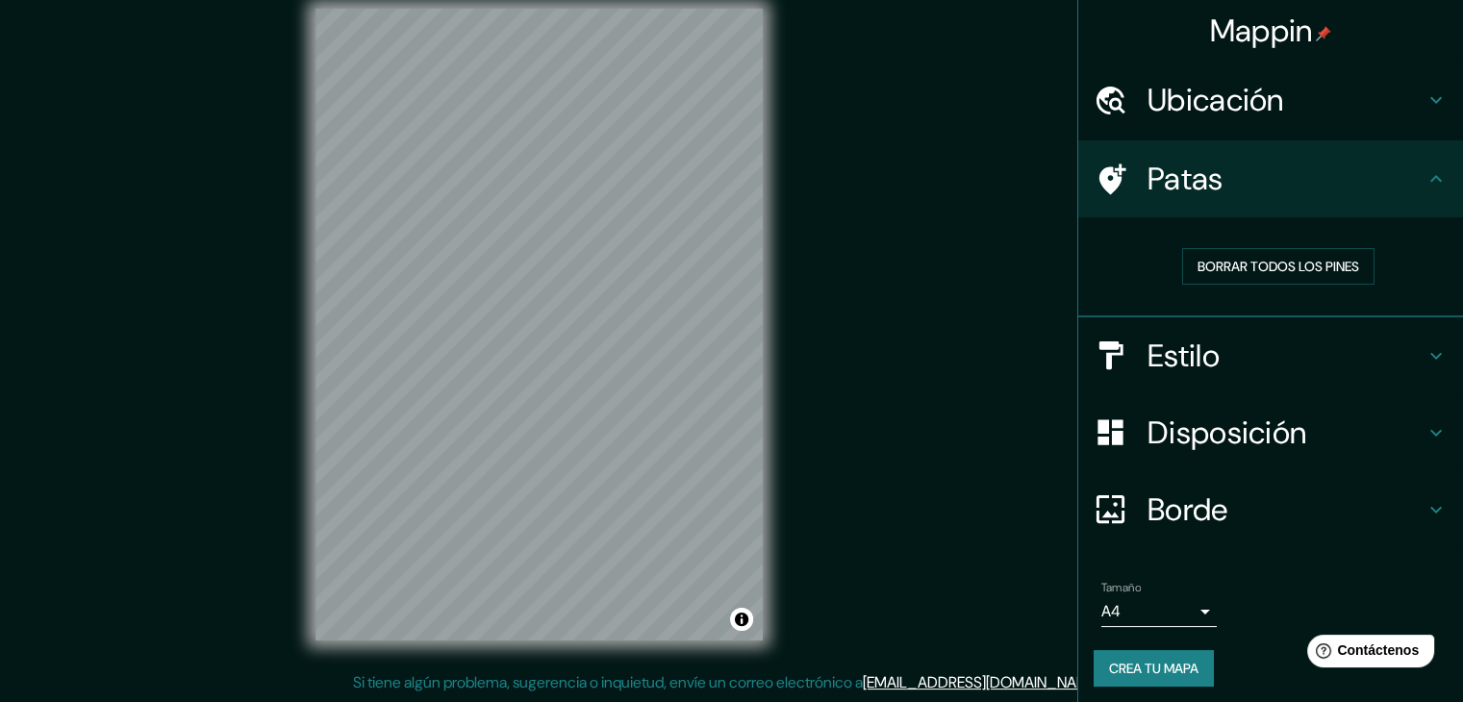
click at [1393, 189] on h4 "Patas" at bounding box center [1285, 179] width 277 height 38
click at [1335, 514] on h4 "Borde" at bounding box center [1285, 510] width 277 height 38
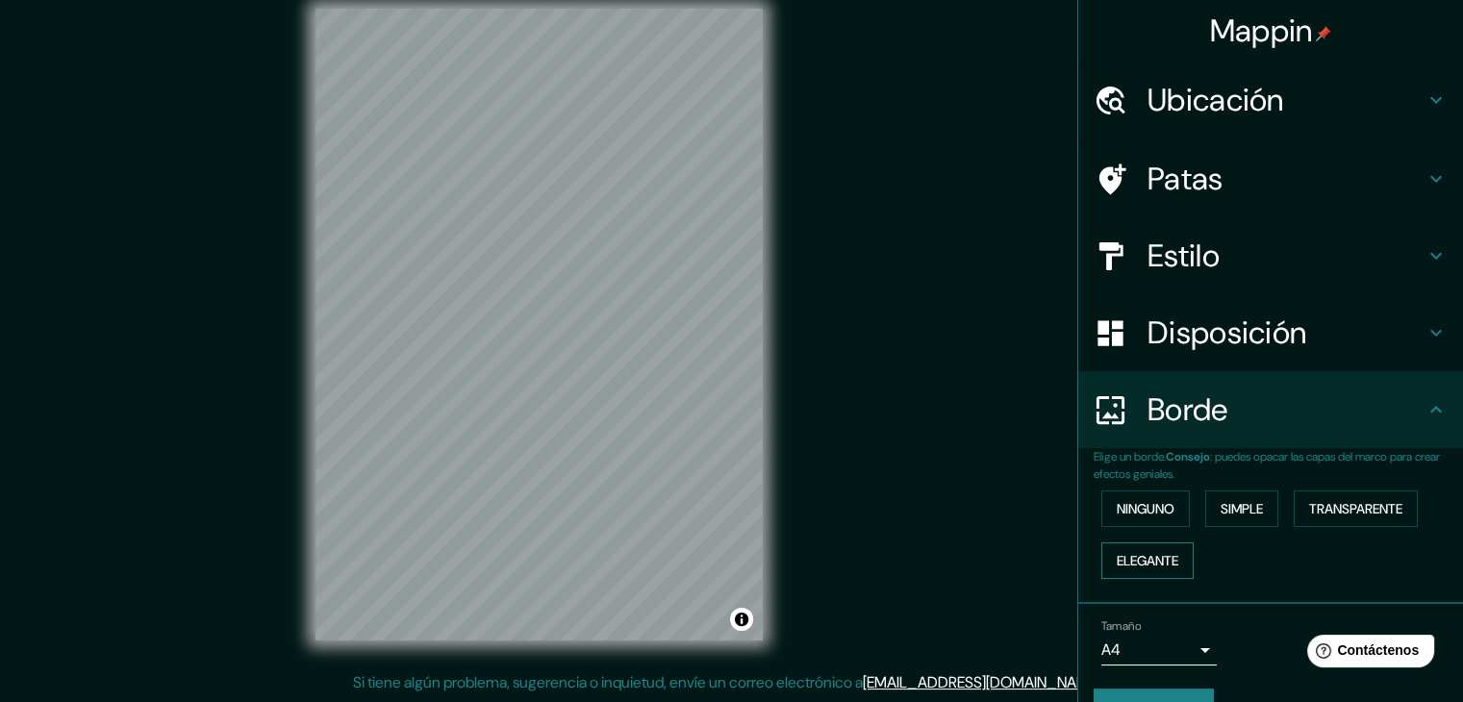
click at [1137, 558] on font "Elegante" at bounding box center [1148, 560] width 62 height 17
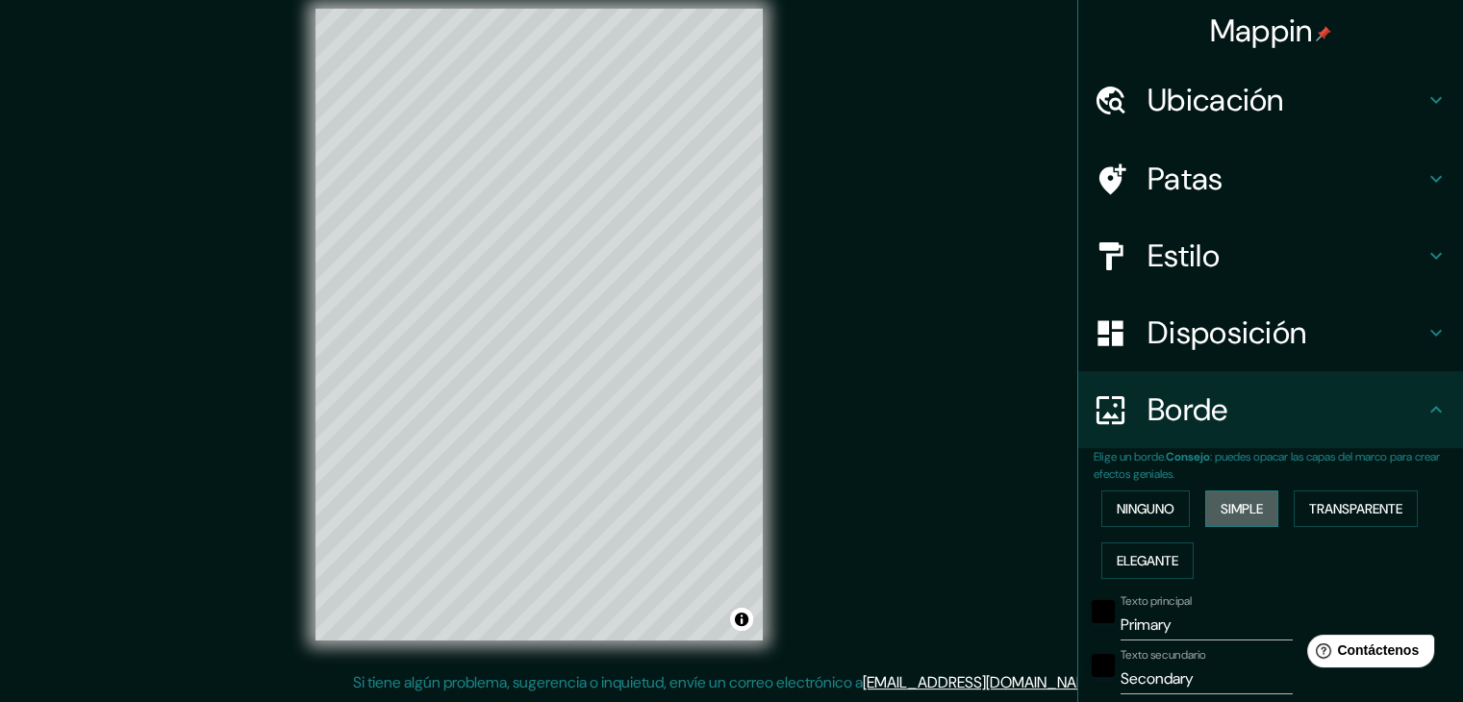
click at [1247, 501] on font "Simple" at bounding box center [1242, 508] width 42 height 17
click at [1136, 504] on font "Ninguno" at bounding box center [1146, 508] width 58 height 17
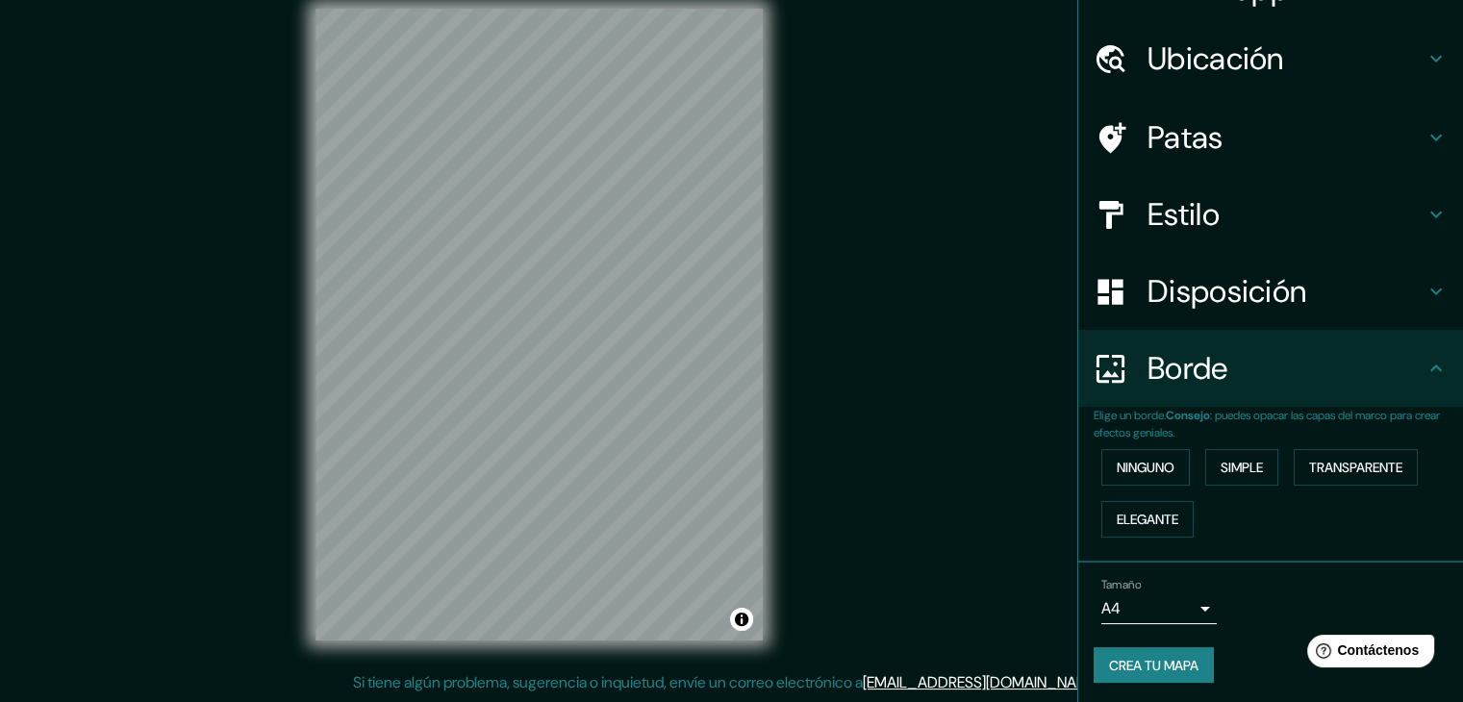
scroll to position [43, 0]
click at [1357, 218] on h4 "Estilo" at bounding box center [1285, 212] width 277 height 38
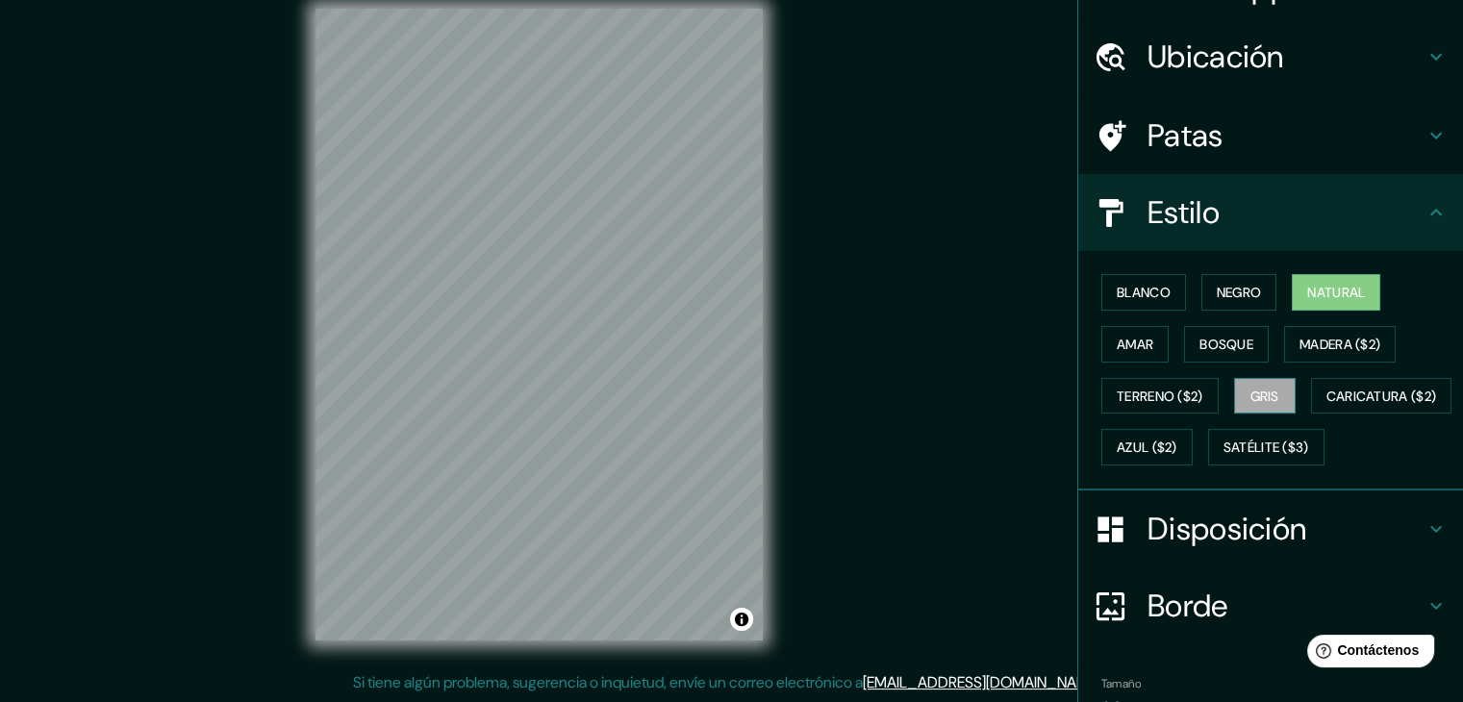
click at [1262, 384] on font "Gris" at bounding box center [1264, 396] width 29 height 25
click at [1299, 345] on font "Madera ($2)" at bounding box center [1339, 344] width 81 height 17
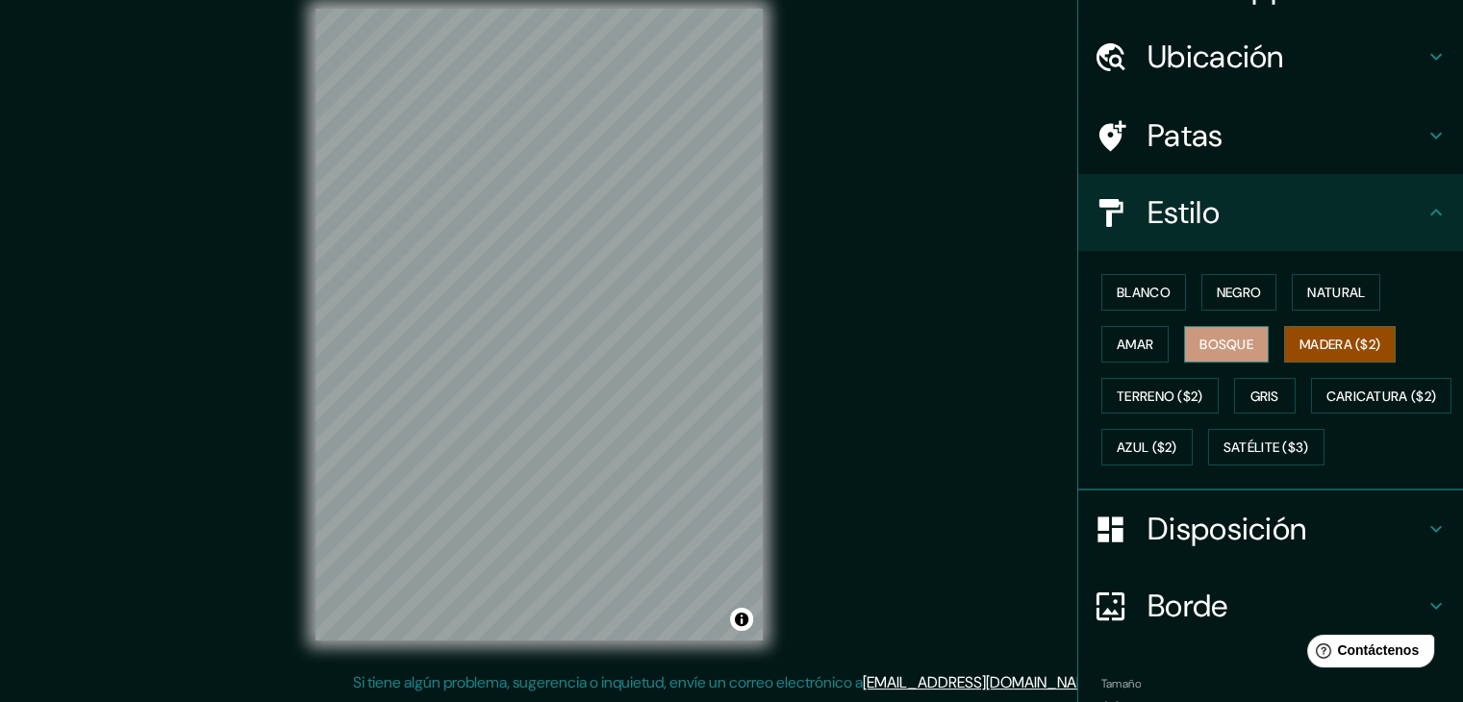
click at [1220, 328] on button "Bosque" at bounding box center [1226, 344] width 85 height 37
click at [1125, 348] on font "Amar" at bounding box center [1135, 344] width 37 height 17
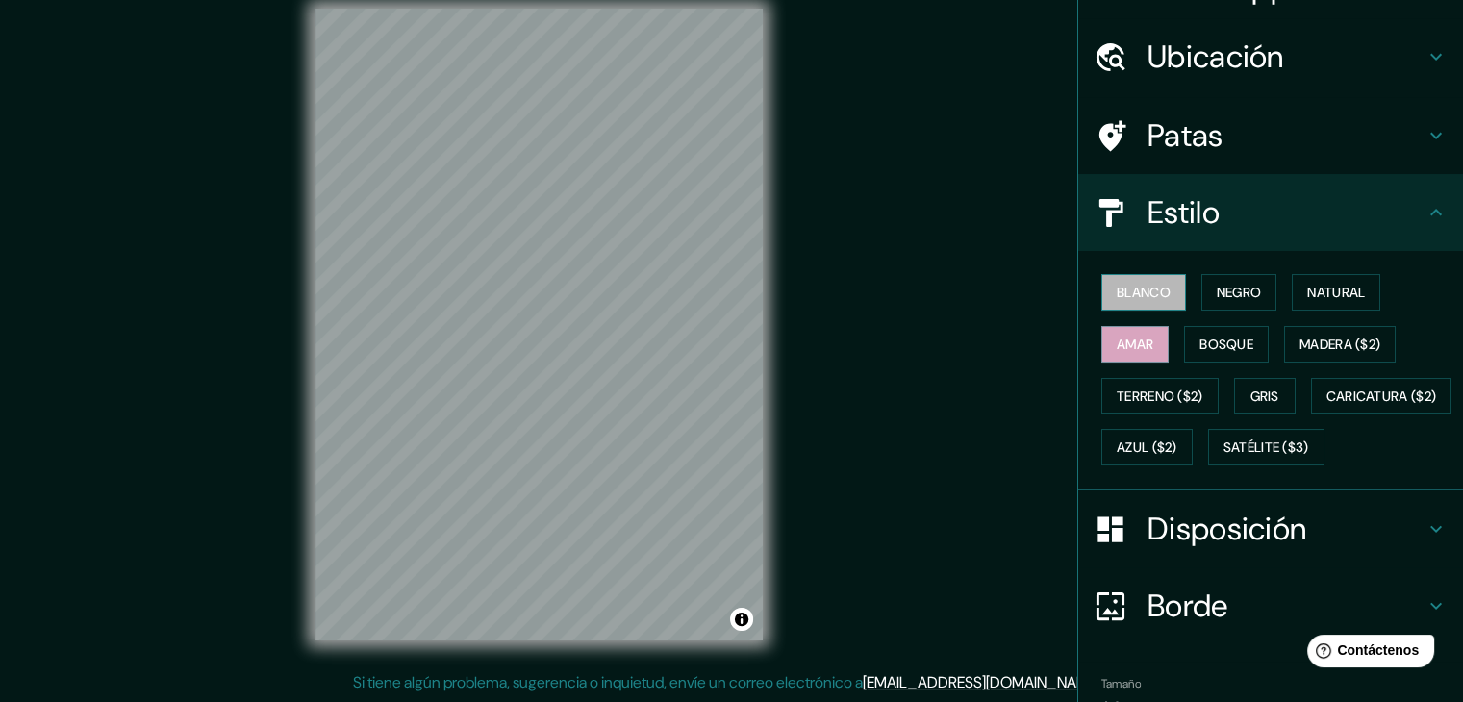
click at [1162, 289] on button "Blanco" at bounding box center [1143, 292] width 85 height 37
click at [1307, 287] on font "Natural" at bounding box center [1336, 292] width 58 height 17
click at [1139, 286] on font "Blanco" at bounding box center [1144, 292] width 54 height 17
click at [1330, 288] on font "Natural" at bounding box center [1336, 292] width 58 height 17
